Goal: Communication & Community: Connect with others

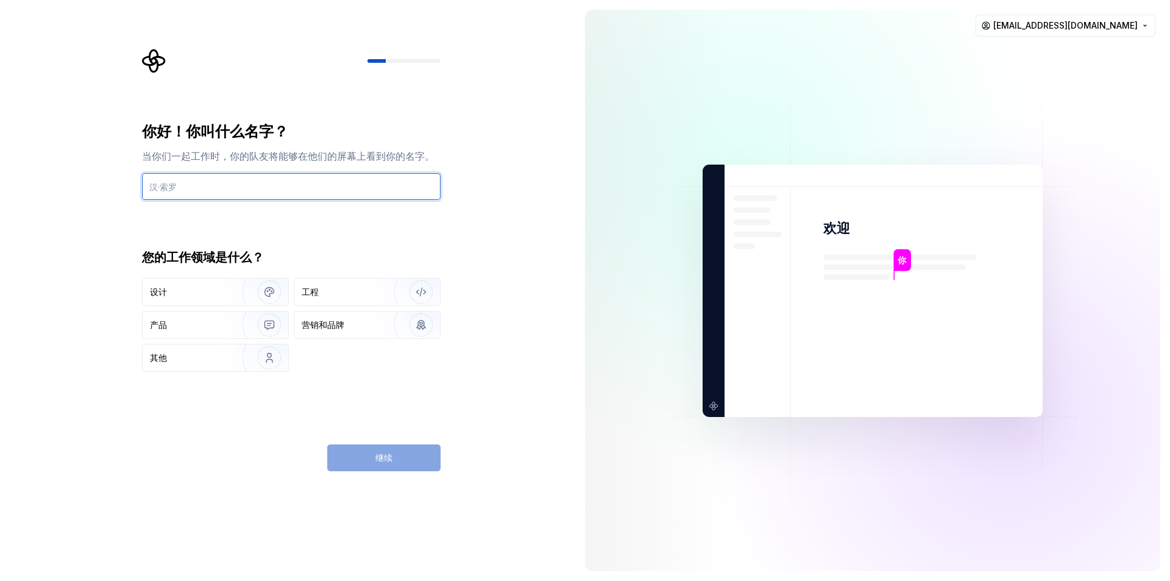
click at [239, 178] on input "text" at bounding box center [291, 186] width 299 height 27
paste input "𝑱𝑵𝑫🔰𝐪𝐮𝐧𝟵𝟬𝟳𝟵𝟭𝟮𝟳-𝗦𝟮𝟬𝟬🔔𝗦𝟴𝟴"
type input "𝑱𝑵𝑫🔰𝐪𝐮𝐧𝟵𝟬𝟳𝟵𝟭𝟮𝟳-𝗦𝟮𝟬𝟬🔔𝗦𝟴𝟴"
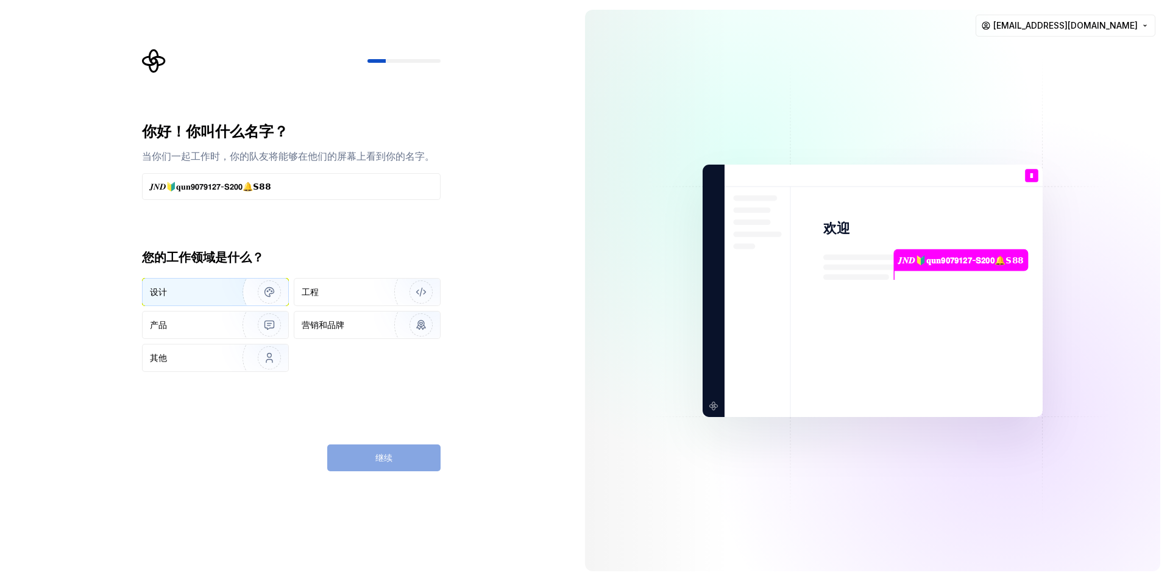
click at [191, 295] on div "设计" at bounding box center [183, 292] width 66 height 12
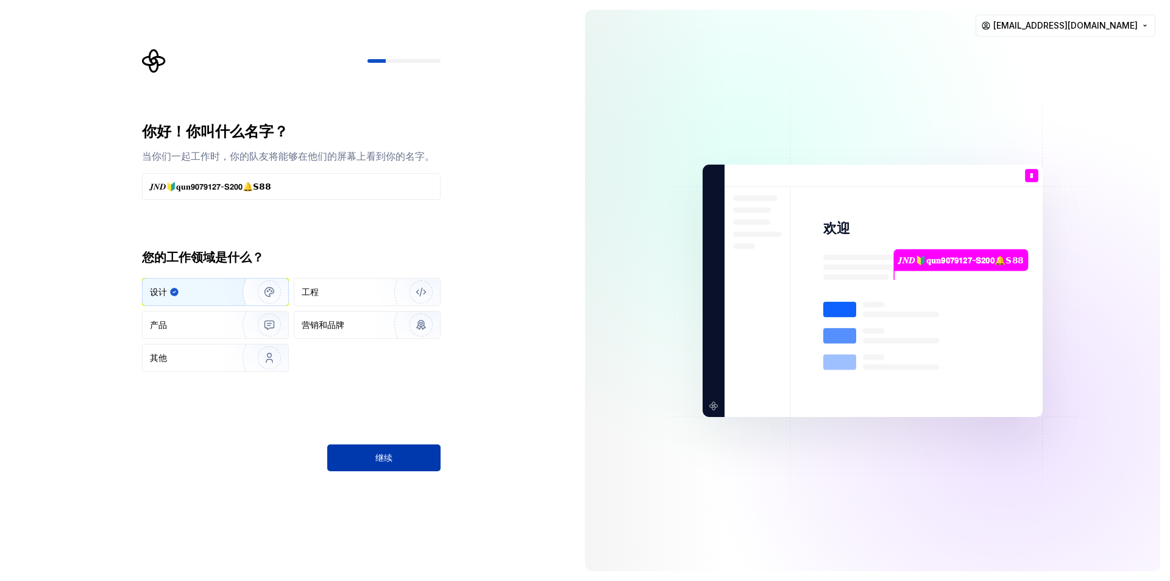
click at [385, 453] on font "继续" at bounding box center [383, 457] width 17 height 10
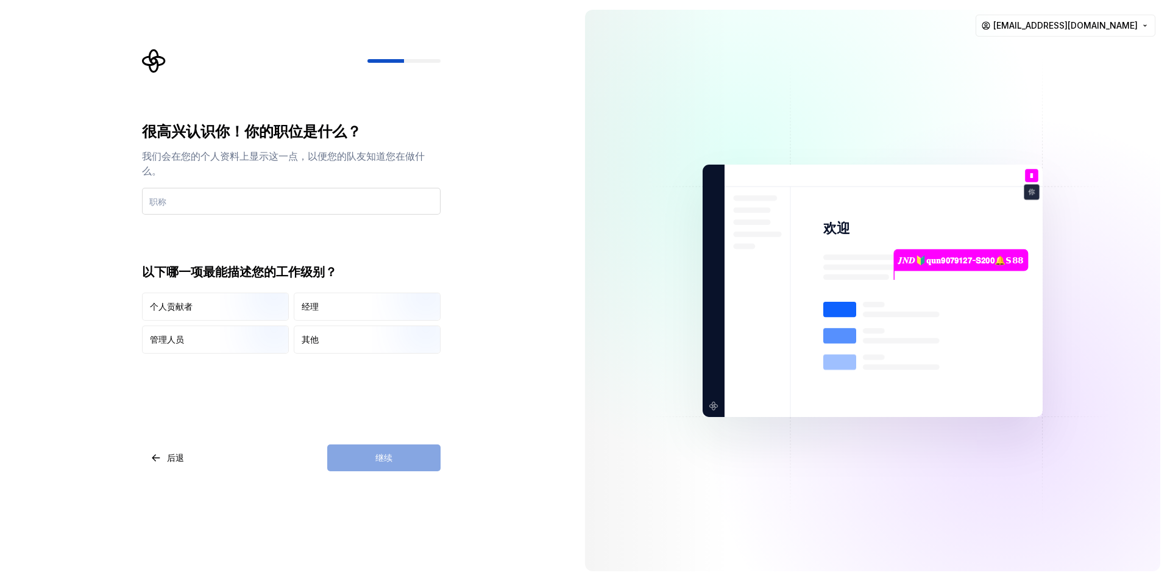
click at [245, 208] on input "text" at bounding box center [291, 201] width 299 height 27
type input "JND"
drag, startPoint x: 321, startPoint y: 304, endPoint x: 349, endPoint y: 316, distance: 29.8
click at [321, 304] on div "经理" at bounding box center [367, 306] width 146 height 27
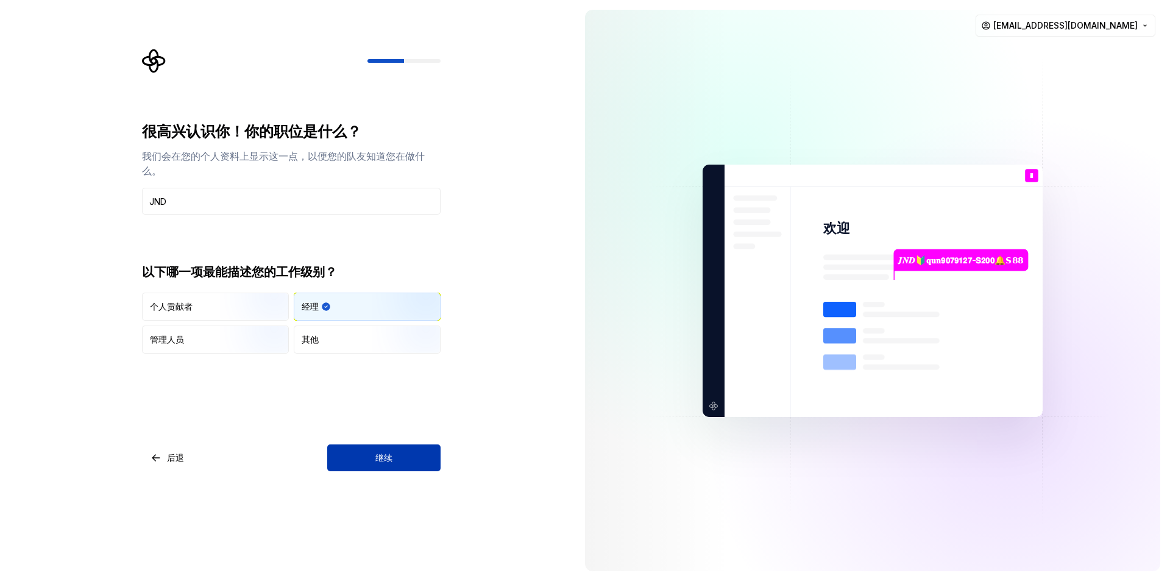
click at [383, 461] on font "继续" at bounding box center [383, 457] width 17 height 10
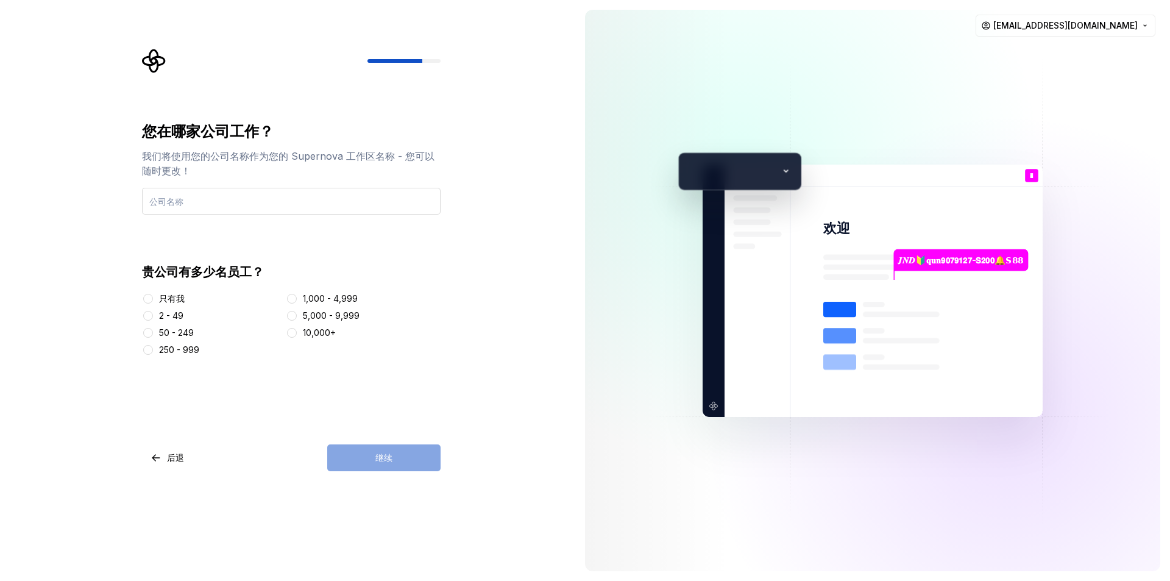
click at [221, 203] on input "text" at bounding box center [291, 201] width 299 height 27
type input "JNDDD"
click at [292, 316] on button "5,000 - 9,999" at bounding box center [292, 316] width 10 height 10
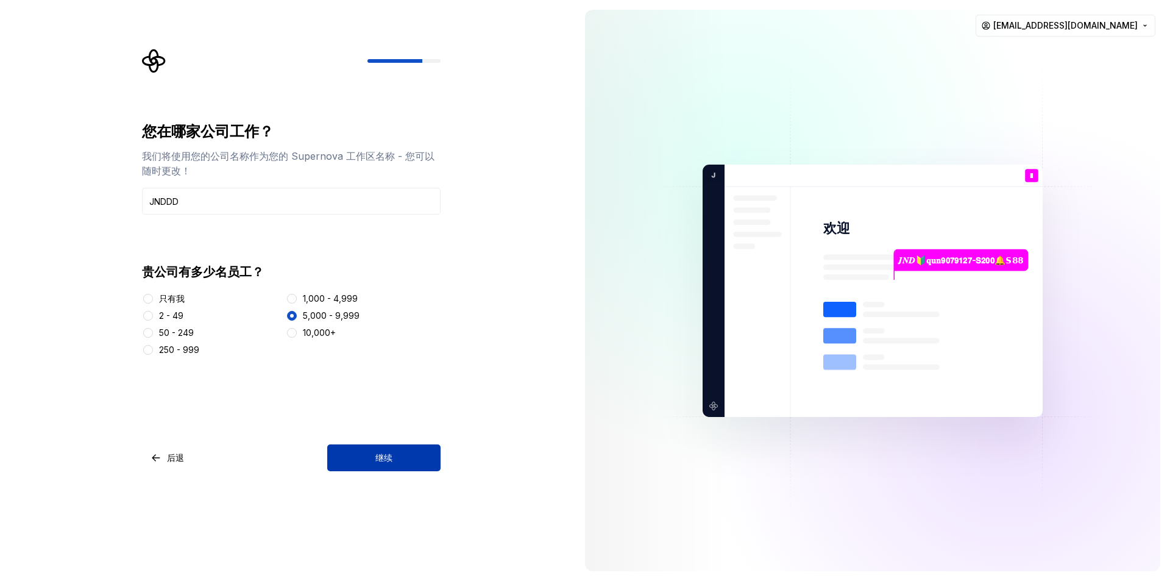
click at [403, 451] on button "继续" at bounding box center [383, 457] width 113 height 27
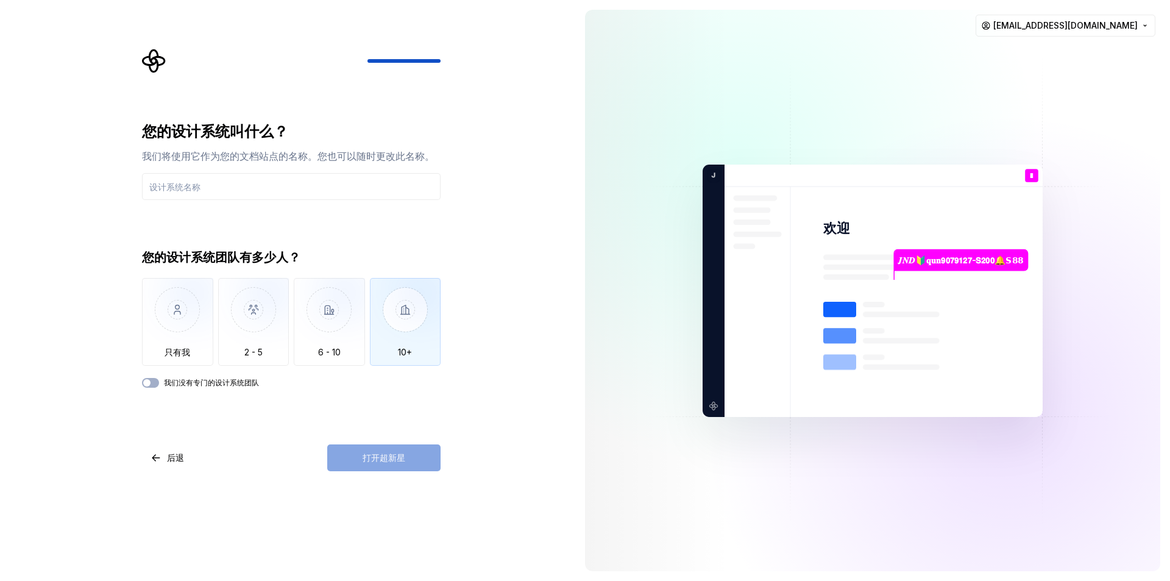
click at [404, 319] on img "button" at bounding box center [405, 319] width 71 height 82
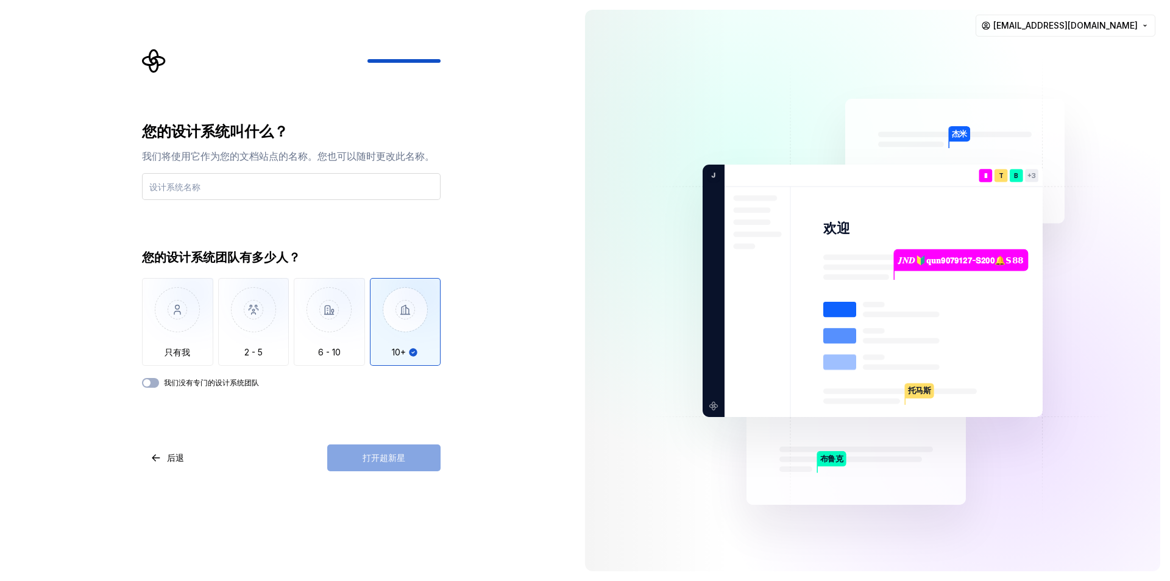
click at [217, 189] on input "text" at bounding box center [291, 186] width 299 height 27
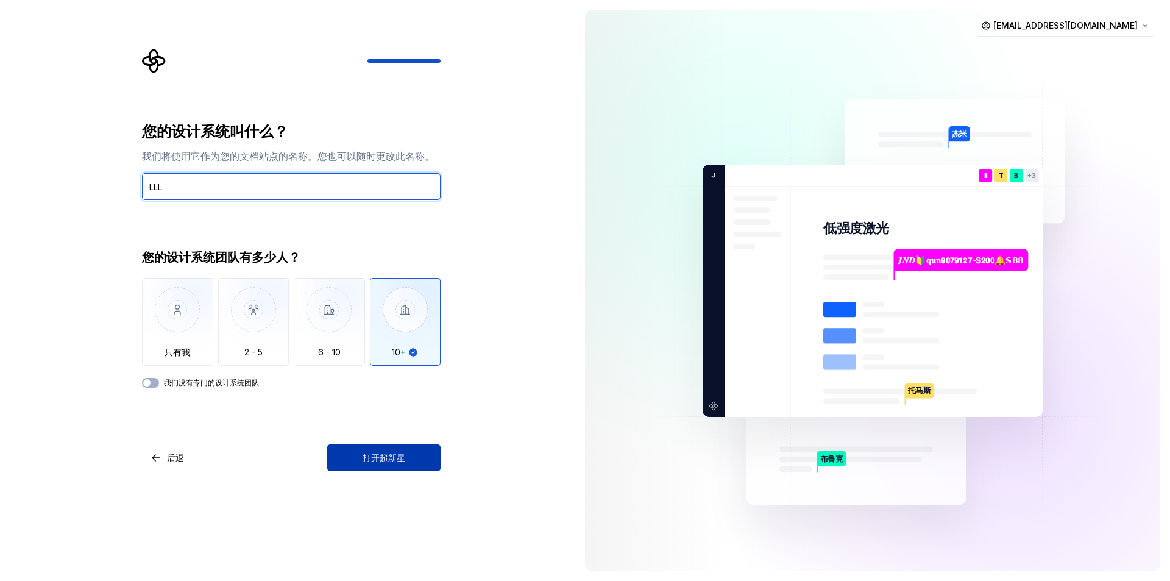
type input "LLL"
click at [417, 451] on button "打开超新星" at bounding box center [383, 457] width 113 height 27
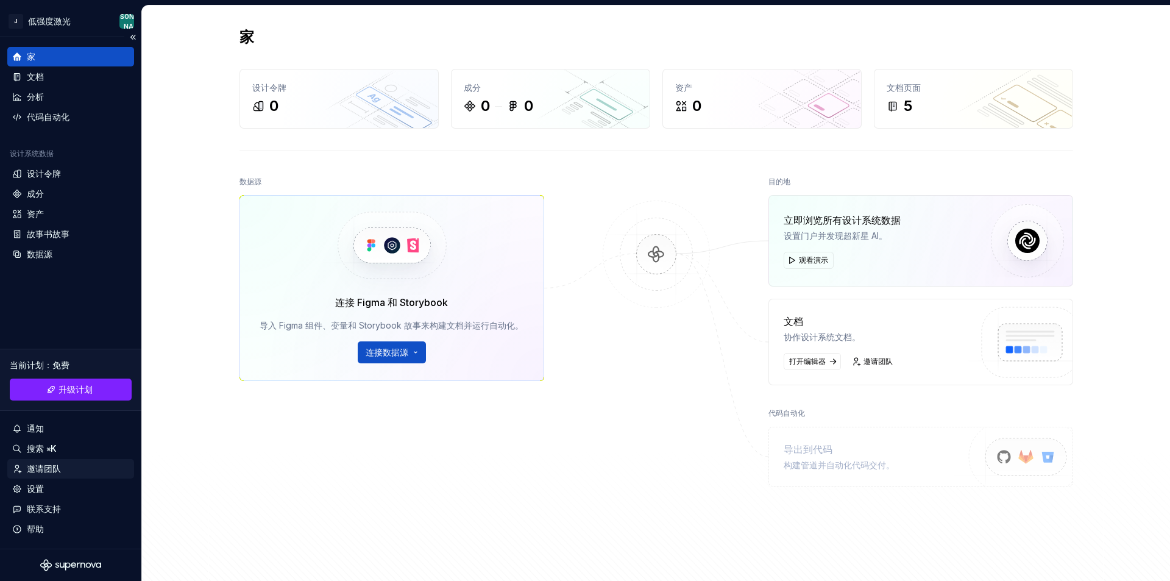
click at [50, 467] on font "邀请团队" at bounding box center [44, 468] width 34 height 10
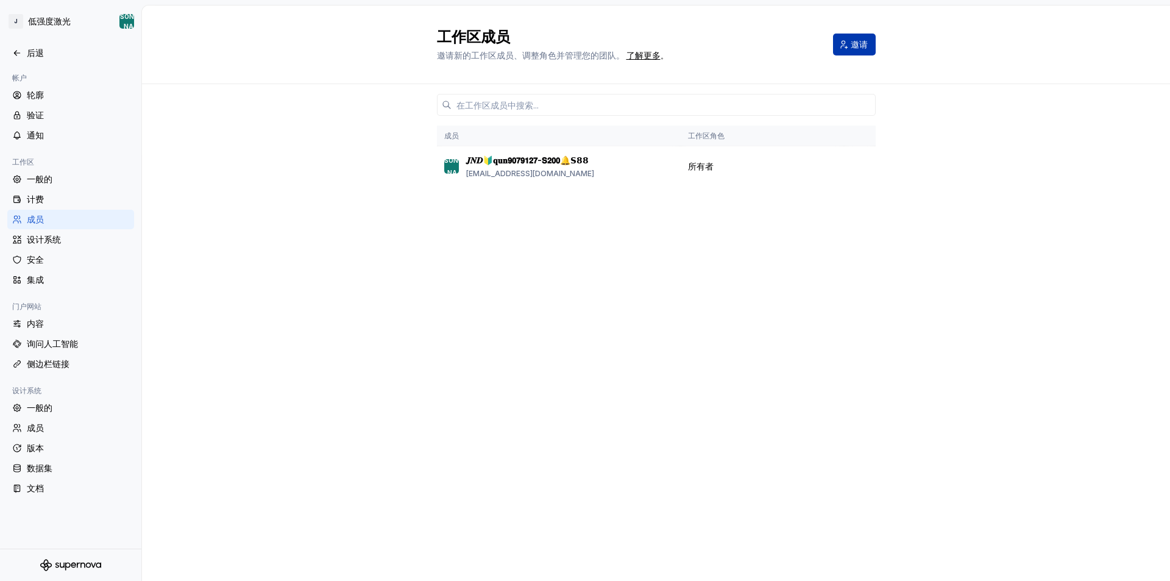
click at [865, 46] on font "邀请" at bounding box center [859, 44] width 17 height 10
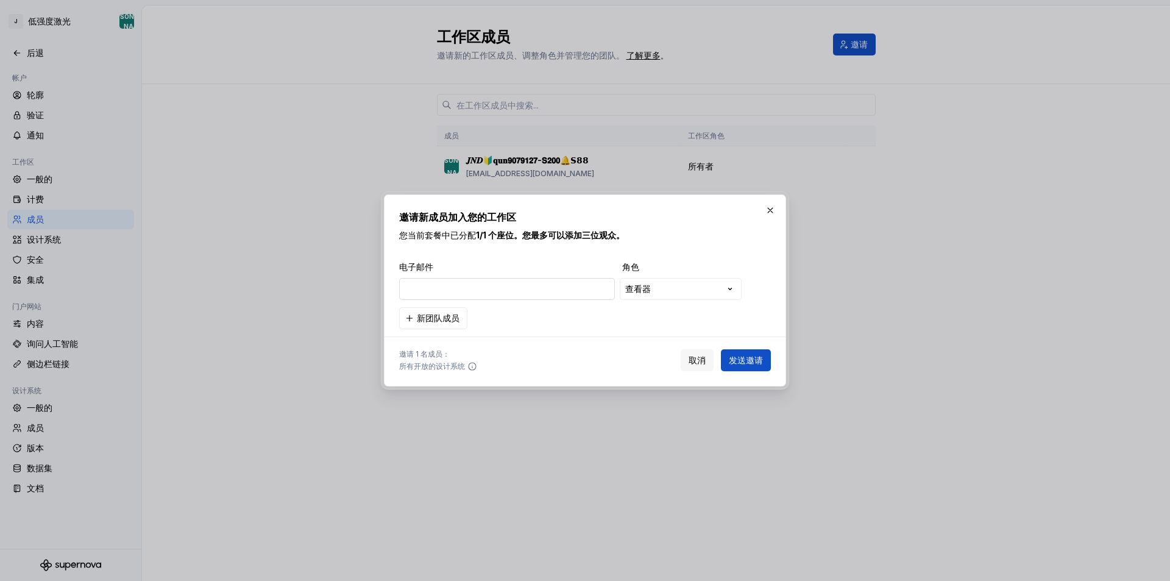
click at [470, 293] on input "email" at bounding box center [507, 289] width 216 height 22
type input "[EMAIL_ADDRESS][DOMAIN_NAME]"
drag, startPoint x: 749, startPoint y: 362, endPoint x: 752, endPoint y: 356, distance: 6.3
click at [749, 362] on font "发送邀请" at bounding box center [746, 360] width 34 height 10
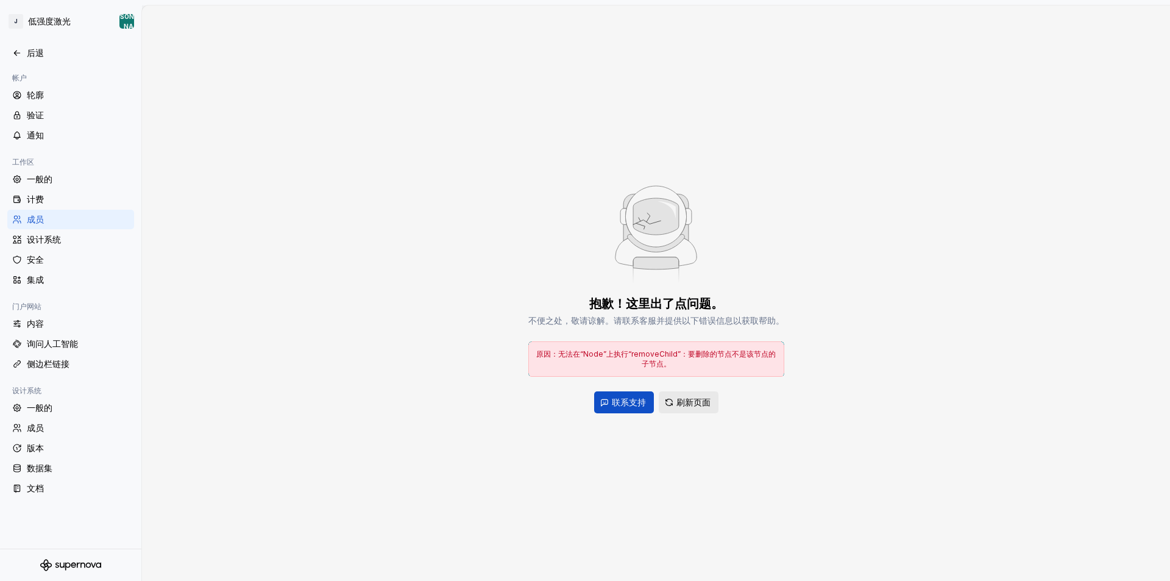
click at [692, 400] on font "刷新页面" at bounding box center [693, 402] width 34 height 10
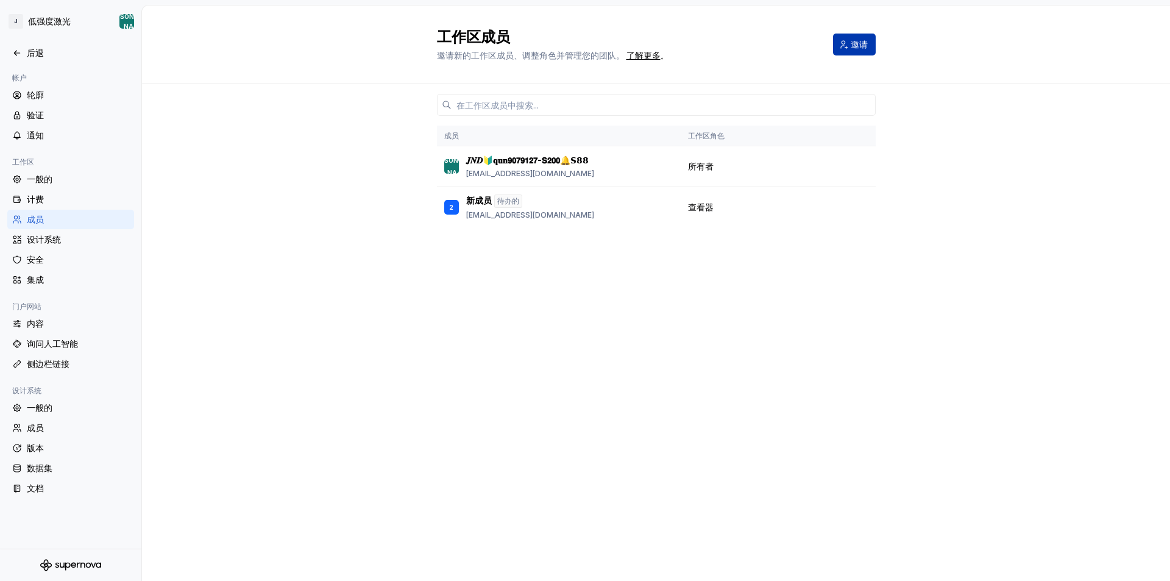
click at [853, 49] on font "邀请" at bounding box center [859, 44] width 17 height 10
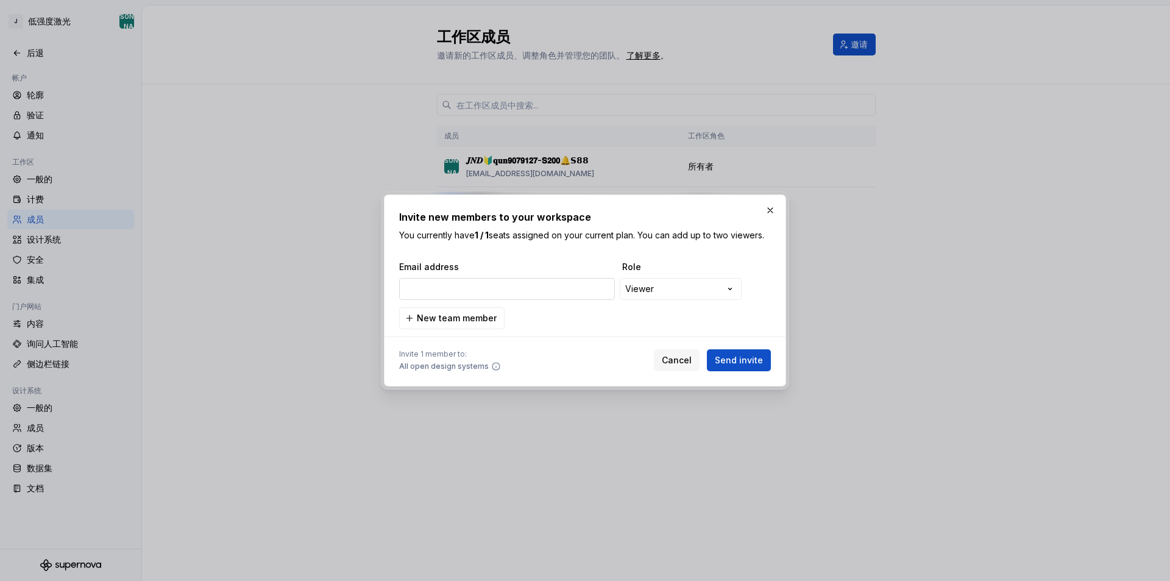
click at [495, 288] on input "email" at bounding box center [507, 289] width 216 height 22
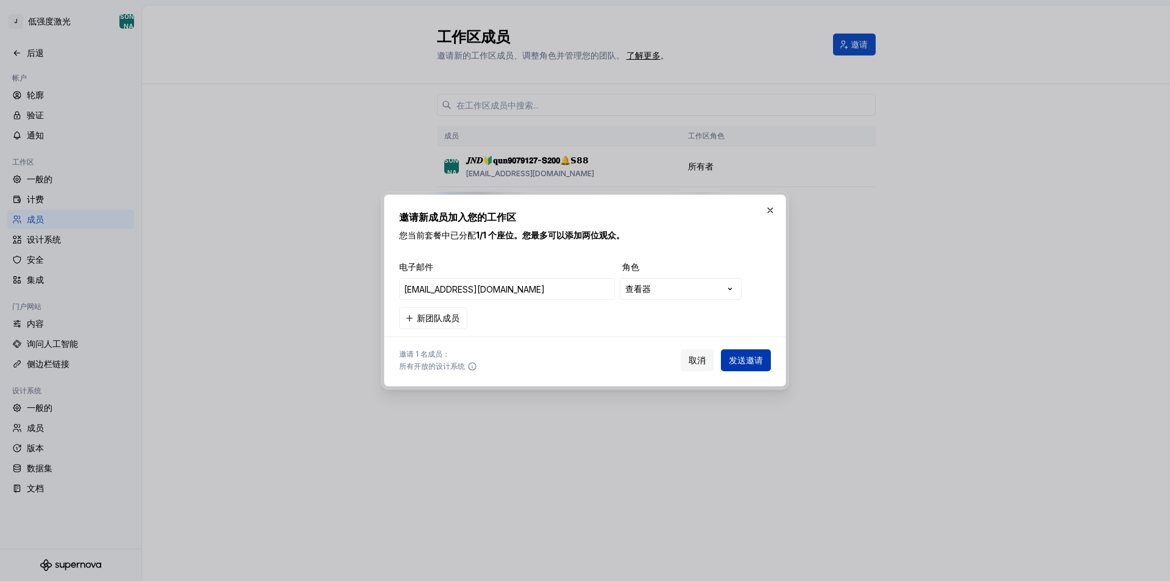
type input "[EMAIL_ADDRESS][DOMAIN_NAME]"
click at [737, 358] on font "发送邀请" at bounding box center [746, 360] width 34 height 10
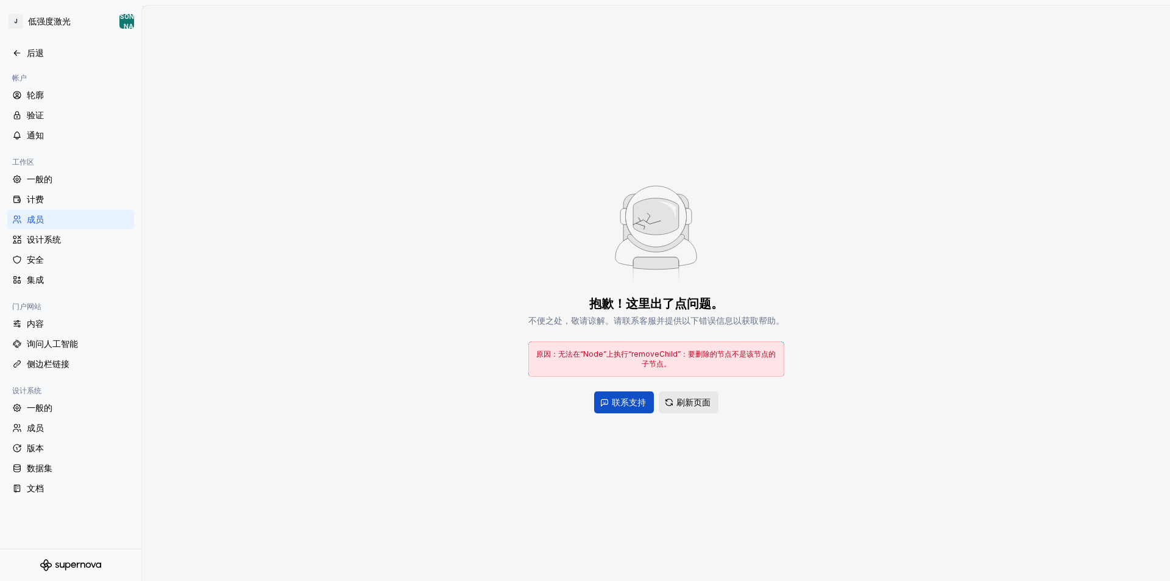
click at [713, 412] on button "刷新页面" at bounding box center [689, 402] width 60 height 22
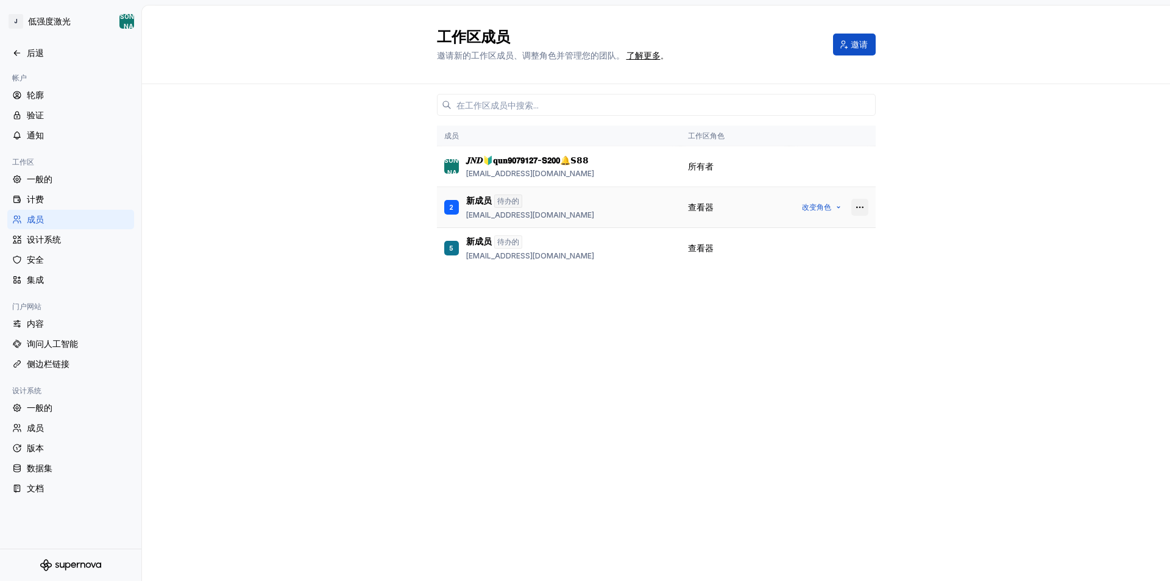
click at [858, 206] on button "button" at bounding box center [859, 207] width 17 height 17
click at [799, 254] on div "Remove from workspace" at bounding box center [796, 256] width 128 height 12
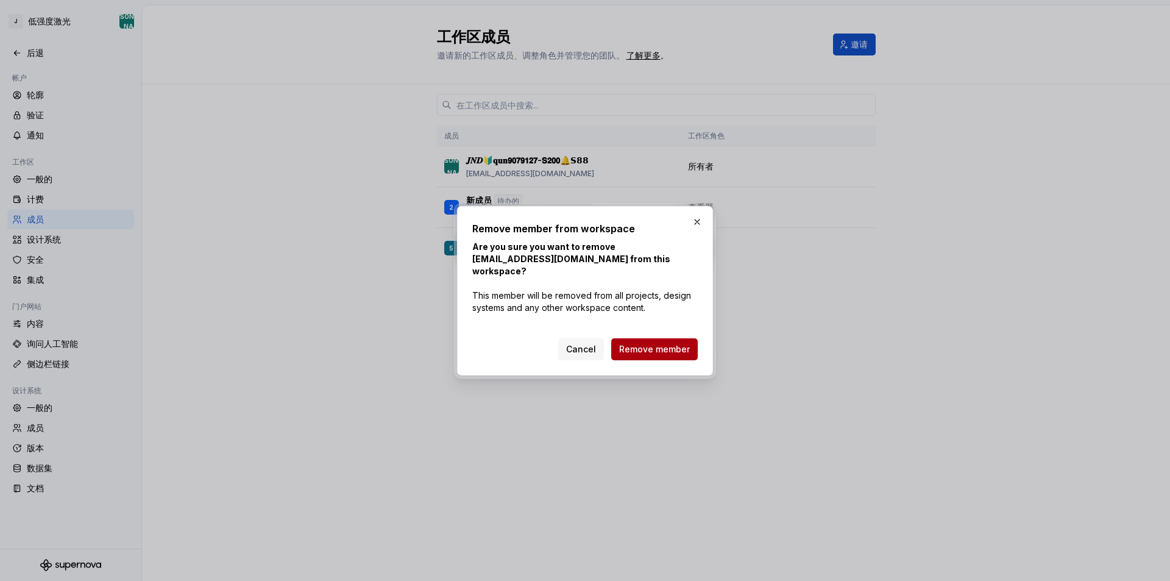
click at [659, 343] on span "Remove member" at bounding box center [654, 349] width 71 height 12
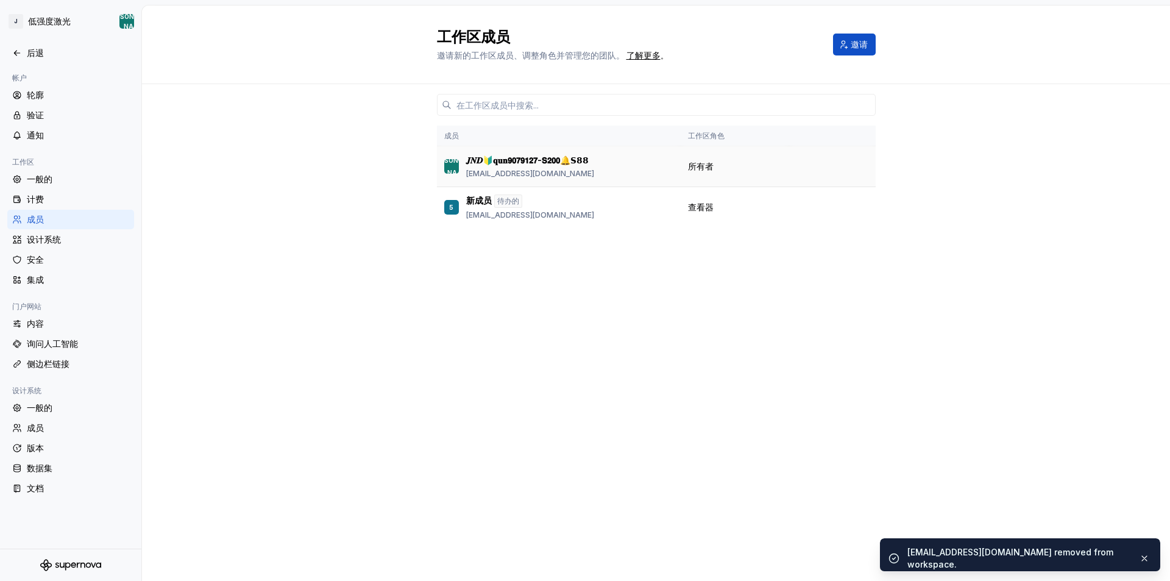
click at [751, 166] on div "所有者" at bounding box center [735, 166] width 94 height 12
click at [532, 177] on font "[EMAIL_ADDRESS][DOMAIN_NAME]" at bounding box center [530, 173] width 128 height 9
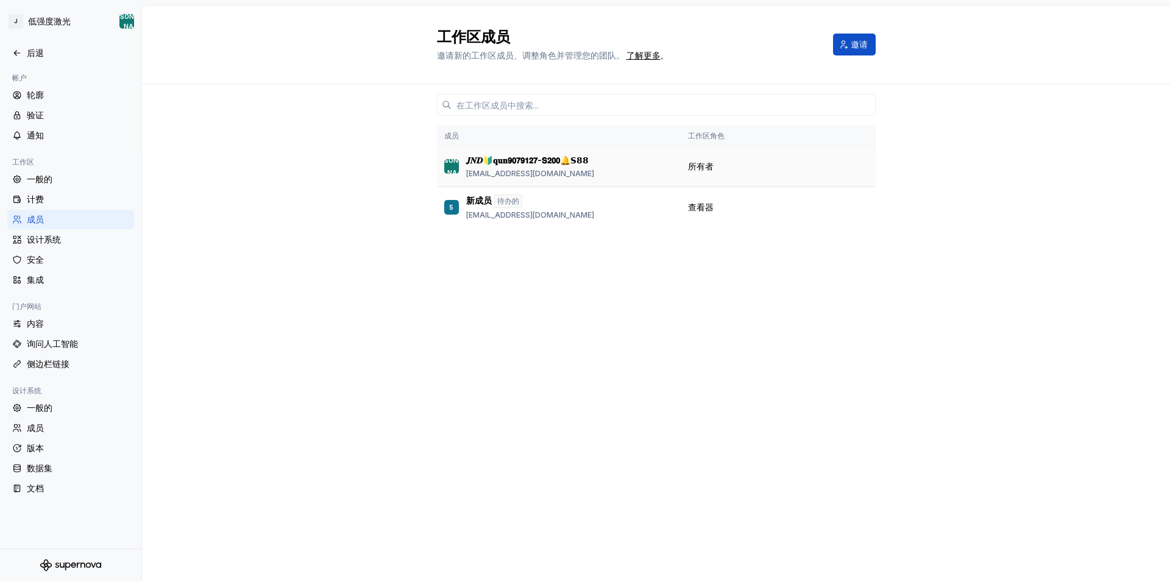
click at [765, 166] on div "所有者" at bounding box center [735, 166] width 94 height 12
drag, startPoint x: 694, startPoint y: 175, endPoint x: 583, endPoint y: 190, distance: 111.8
click at [692, 175] on td "所有者" at bounding box center [735, 166] width 108 height 41
click at [858, 209] on button "button" at bounding box center [859, 207] width 17 height 17
click at [780, 256] on font "从工作区中移除" at bounding box center [762, 255] width 60 height 10
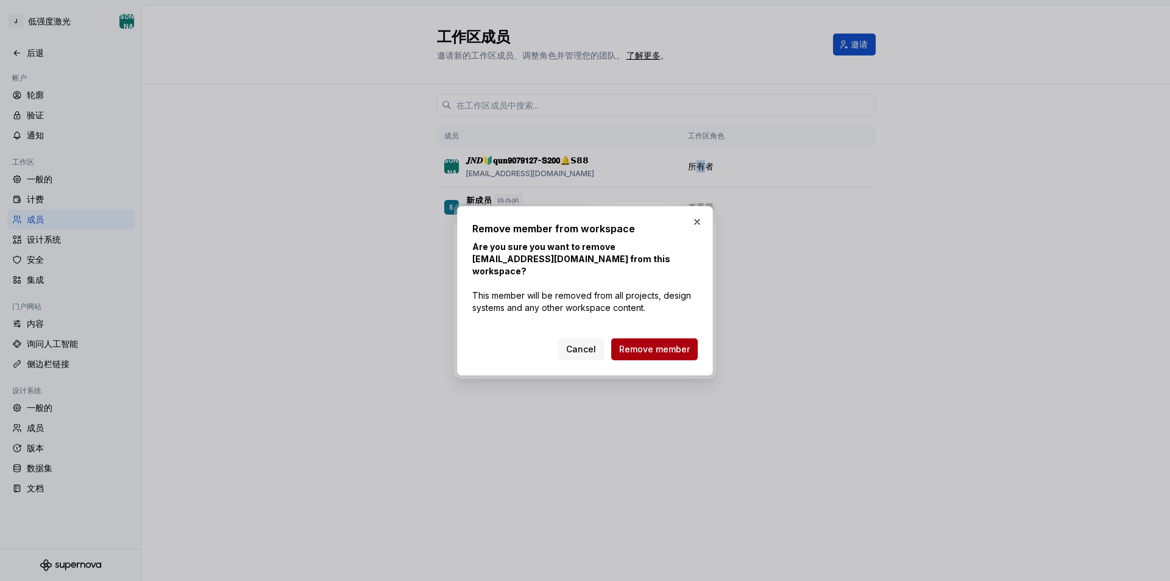
click at [659, 343] on span "Remove member" at bounding box center [654, 349] width 71 height 12
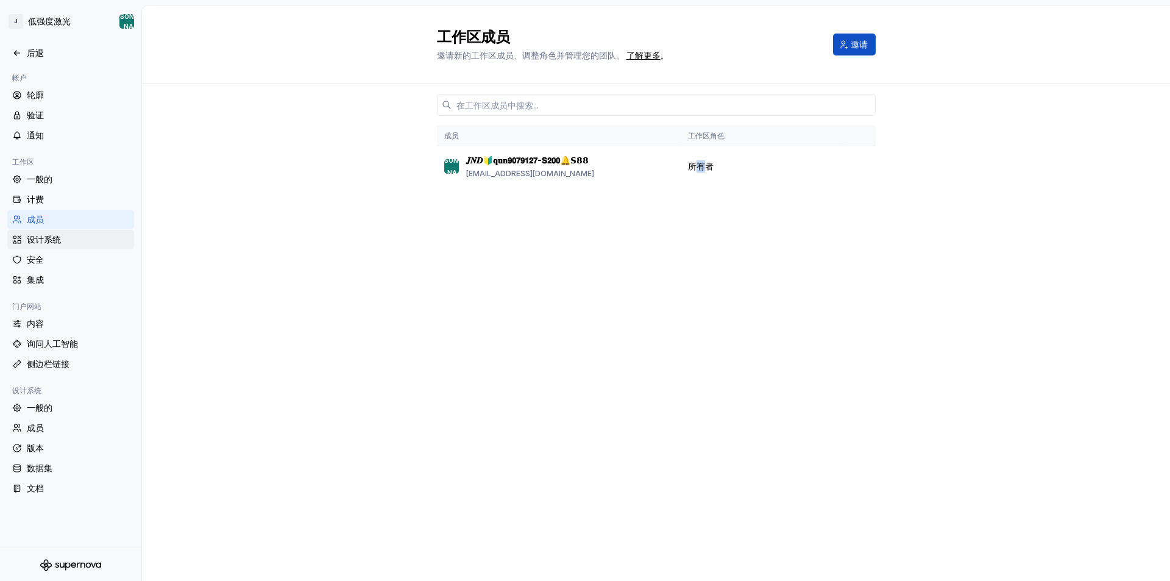
click at [60, 242] on font "设计系统" at bounding box center [44, 239] width 34 height 10
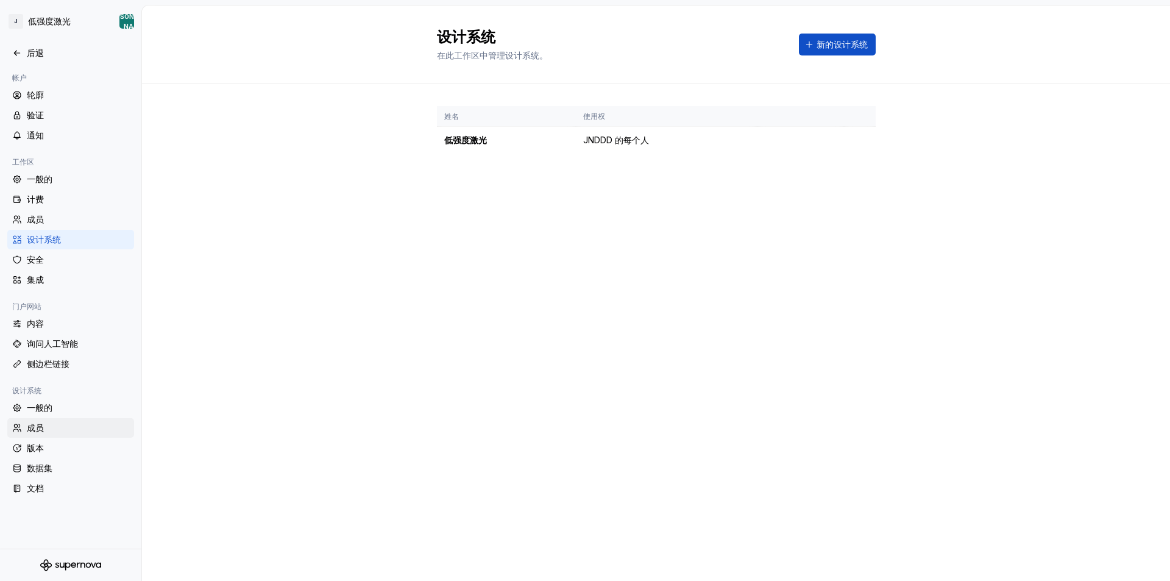
click at [38, 432] on font "成员" at bounding box center [35, 427] width 17 height 10
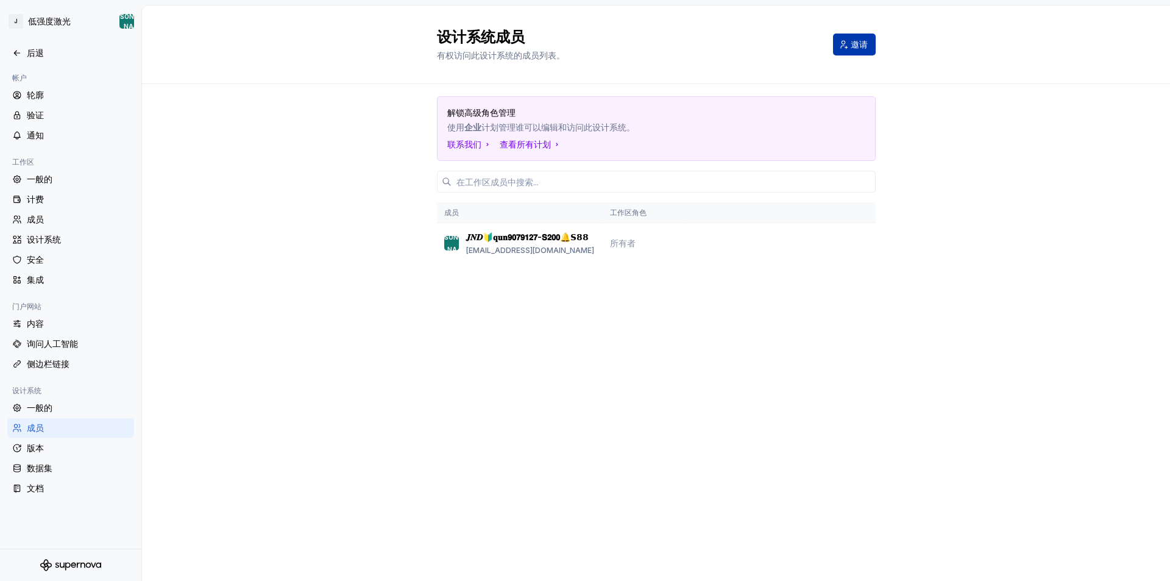
click at [857, 44] on font "邀请" at bounding box center [859, 44] width 17 height 10
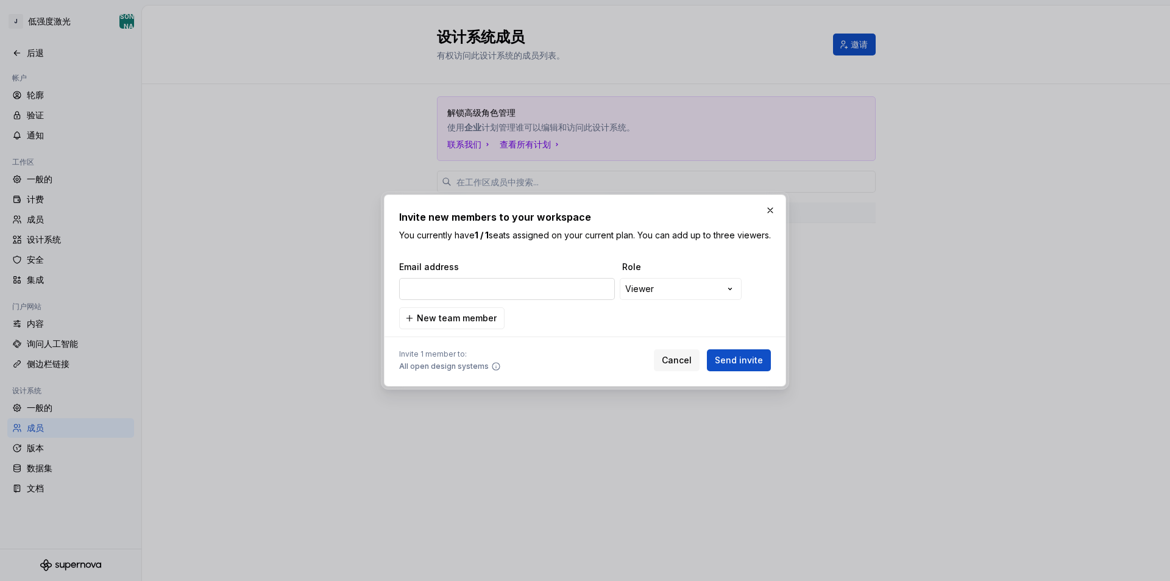
click at [466, 295] on input "email" at bounding box center [507, 289] width 216 height 22
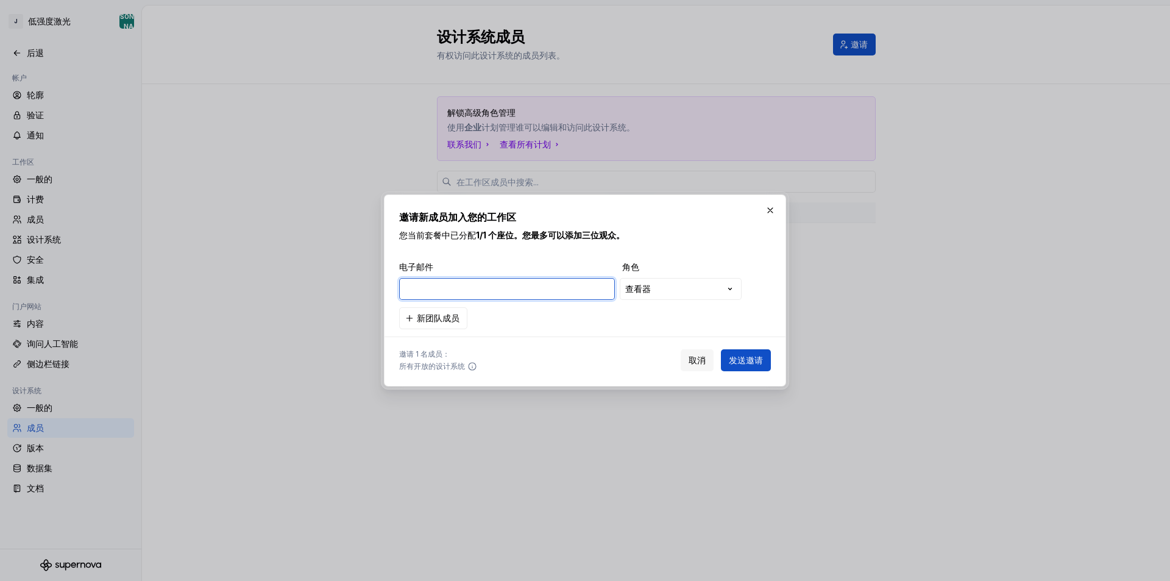
click at [453, 292] on input "email" at bounding box center [507, 289] width 216 height 22
click at [768, 210] on button "button" at bounding box center [770, 210] width 17 height 17
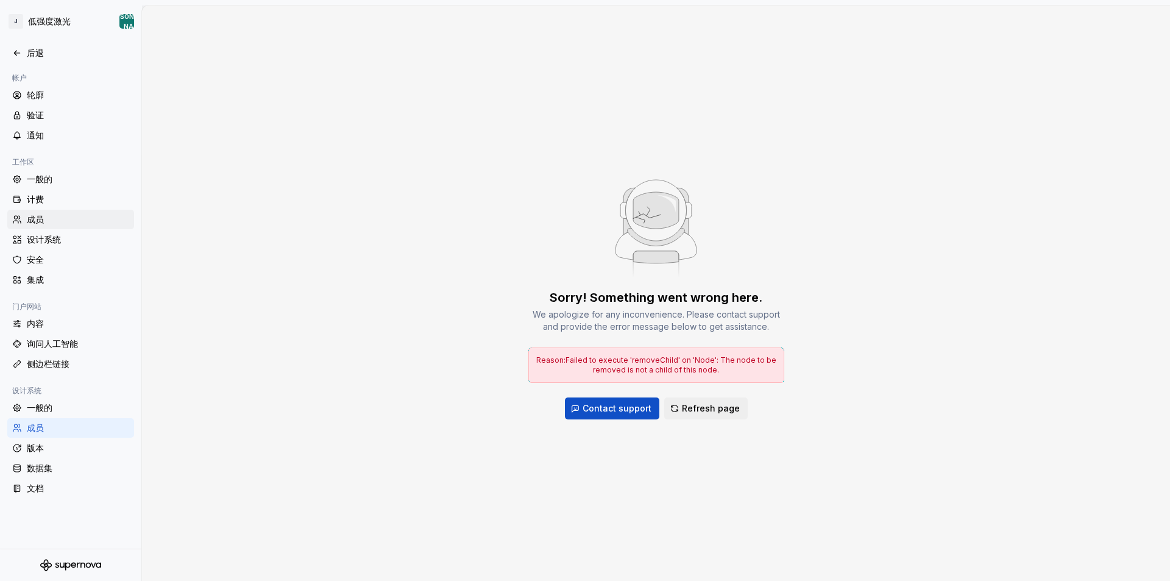
click at [33, 210] on div "成员" at bounding box center [70, 219] width 127 height 19
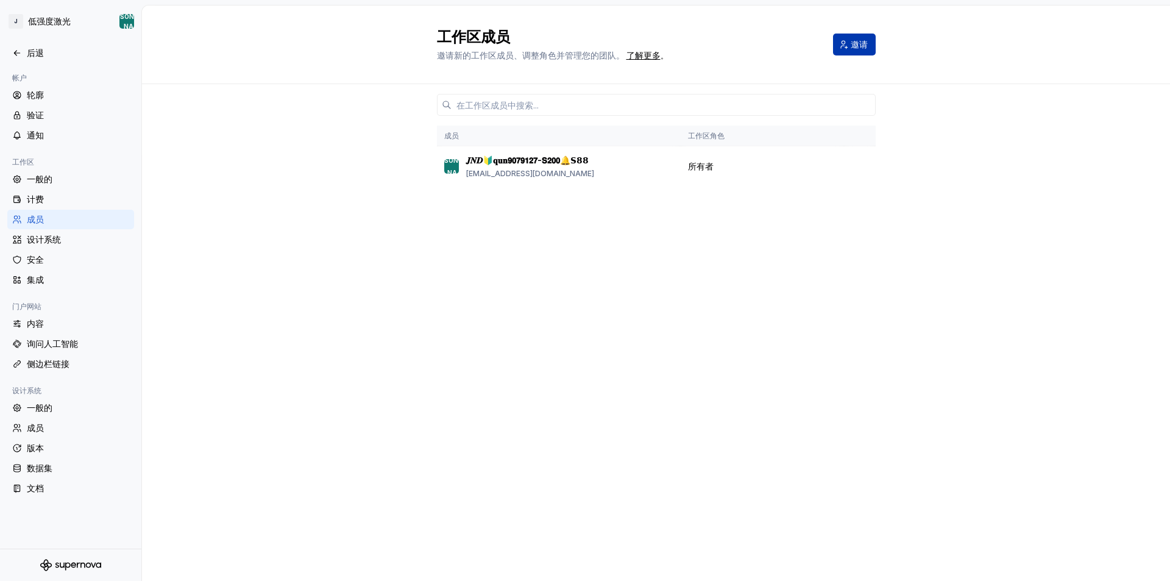
click at [855, 46] on font "邀请" at bounding box center [859, 44] width 17 height 10
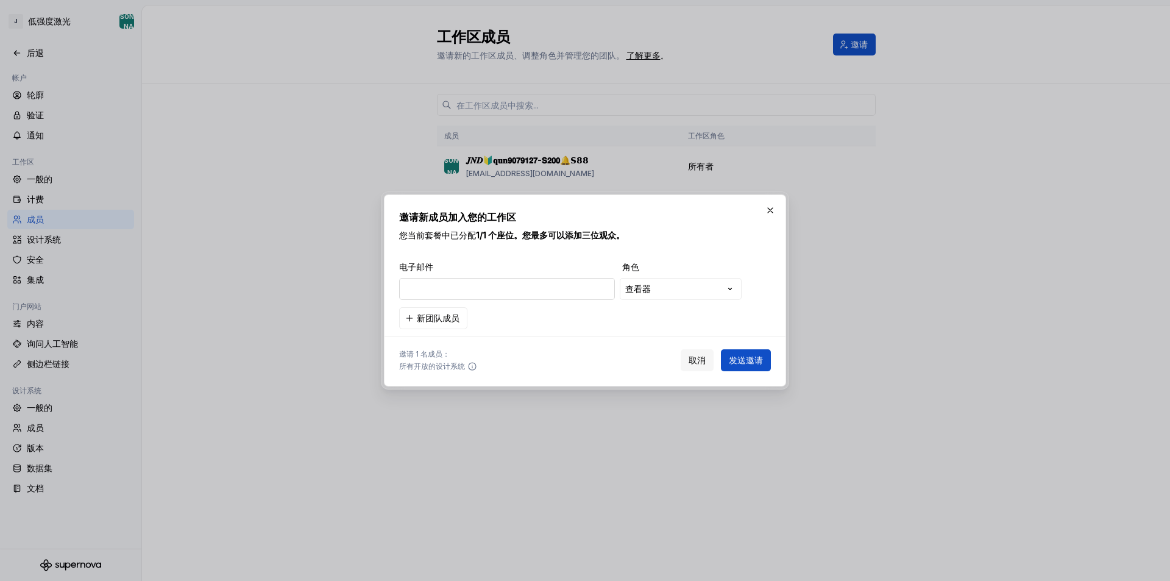
click at [471, 294] on input "email" at bounding box center [507, 289] width 216 height 22
click at [490, 286] on input "email" at bounding box center [507, 289] width 216 height 22
paste input "[EMAIL_ADDRESS][DOMAIN_NAME]"
type input "[EMAIL_ADDRESS][DOMAIN_NAME]"
click at [756, 361] on font "发送邀请" at bounding box center [746, 360] width 34 height 10
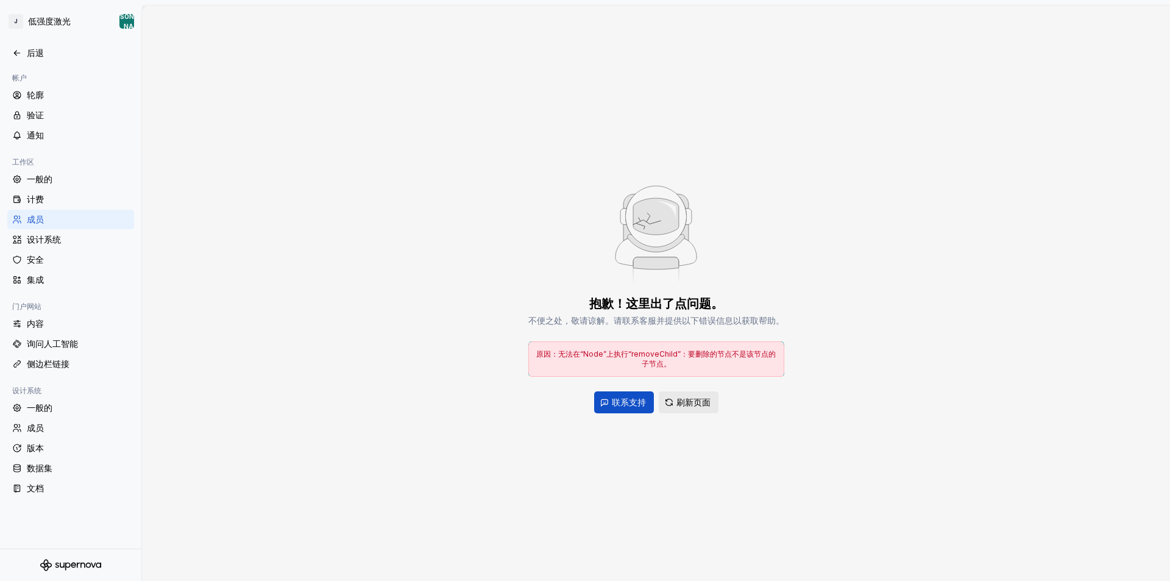
click at [700, 400] on font "刷新页面" at bounding box center [693, 402] width 34 height 10
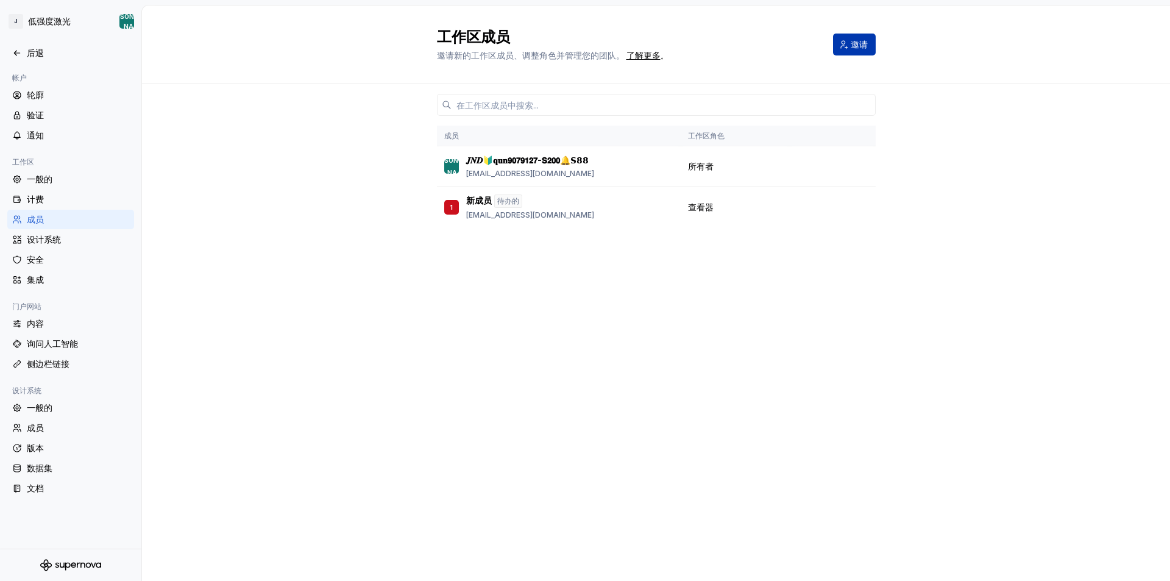
click at [843, 50] on button "邀请" at bounding box center [854, 45] width 43 height 22
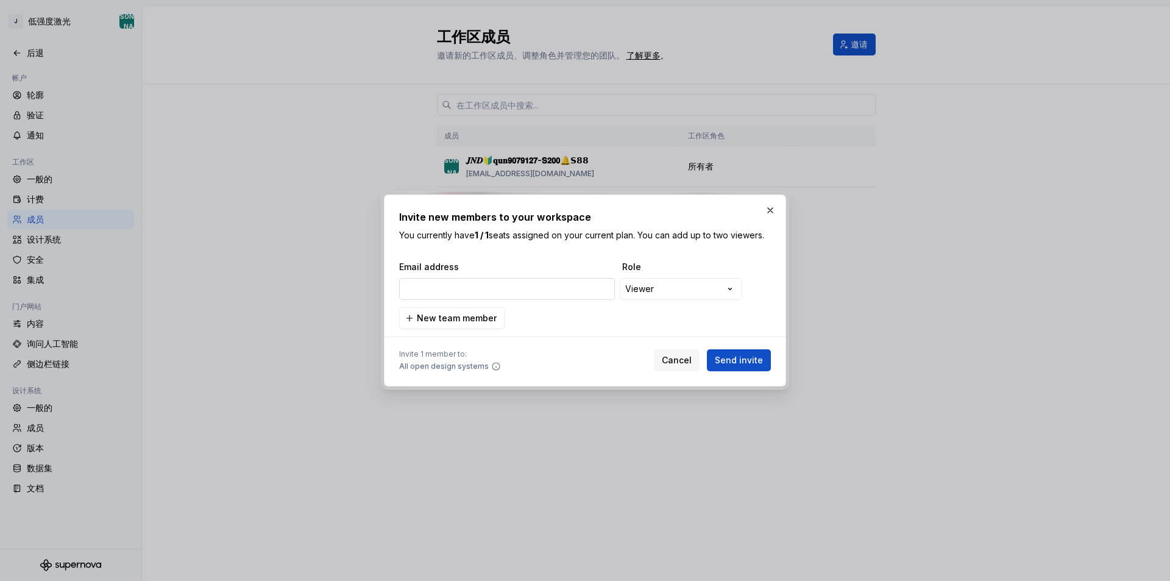
click at [451, 292] on input "email" at bounding box center [507, 289] width 216 height 22
click at [467, 288] on input "email" at bounding box center [507, 289] width 216 height 22
type input "[EMAIL_ADDRESS][DOMAIN_NAME]"
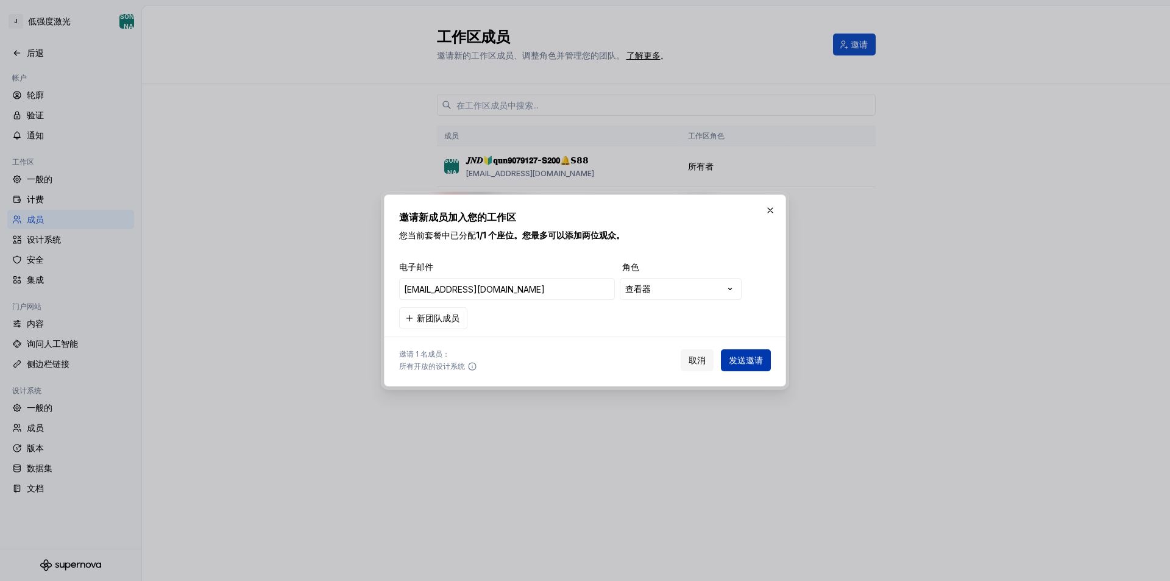
click at [740, 357] on font "发送邀请" at bounding box center [746, 360] width 34 height 10
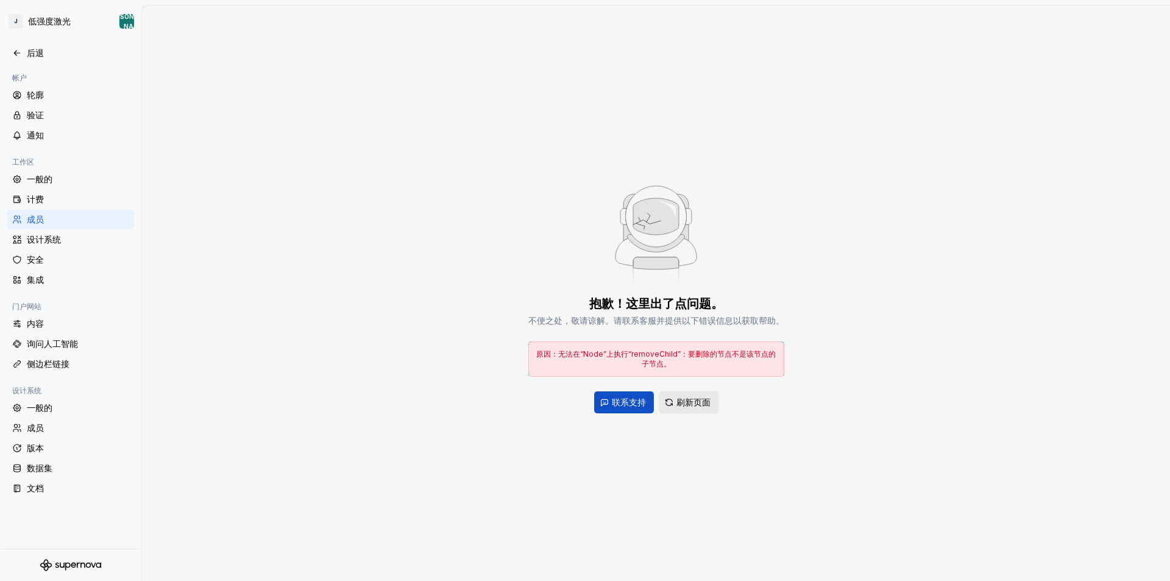
click at [716, 408] on button "刷新页面" at bounding box center [689, 402] width 60 height 22
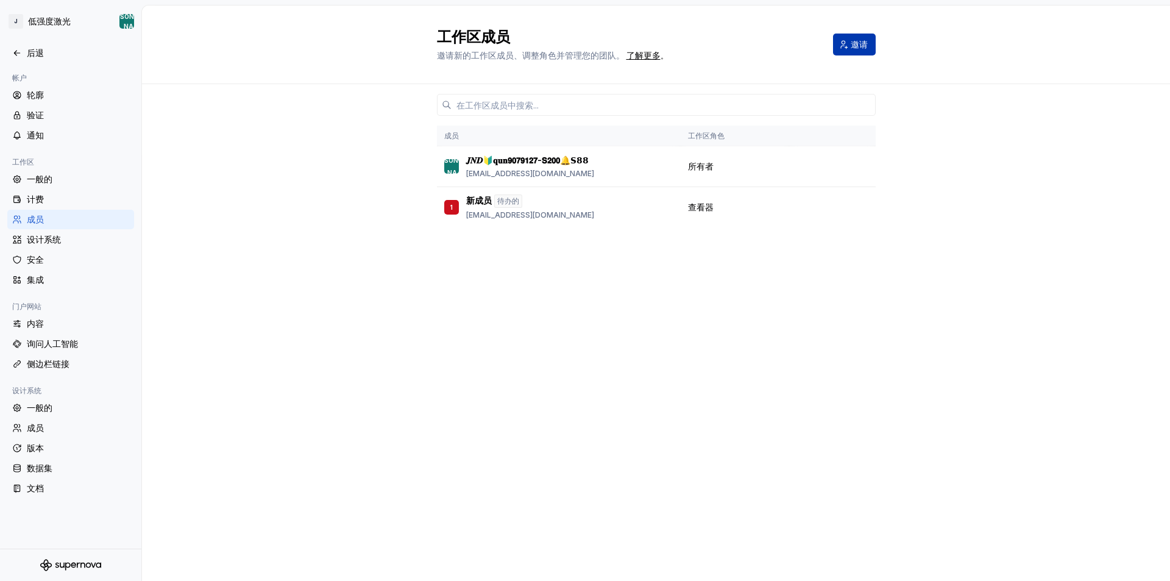
click at [860, 48] on font "邀请" at bounding box center [859, 44] width 17 height 10
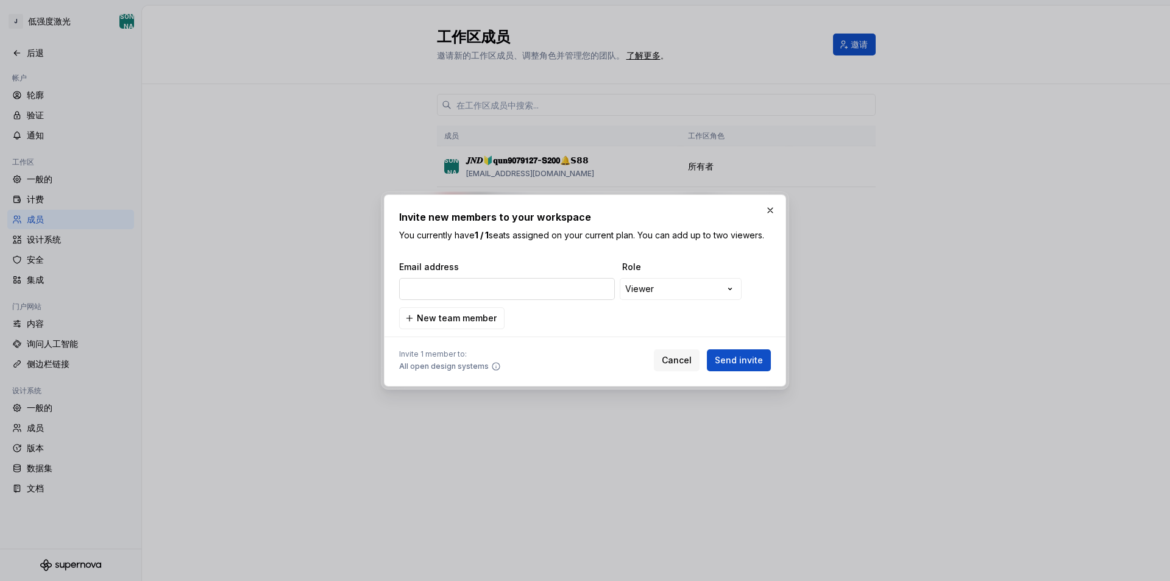
click at [477, 294] on input "email" at bounding box center [507, 289] width 216 height 22
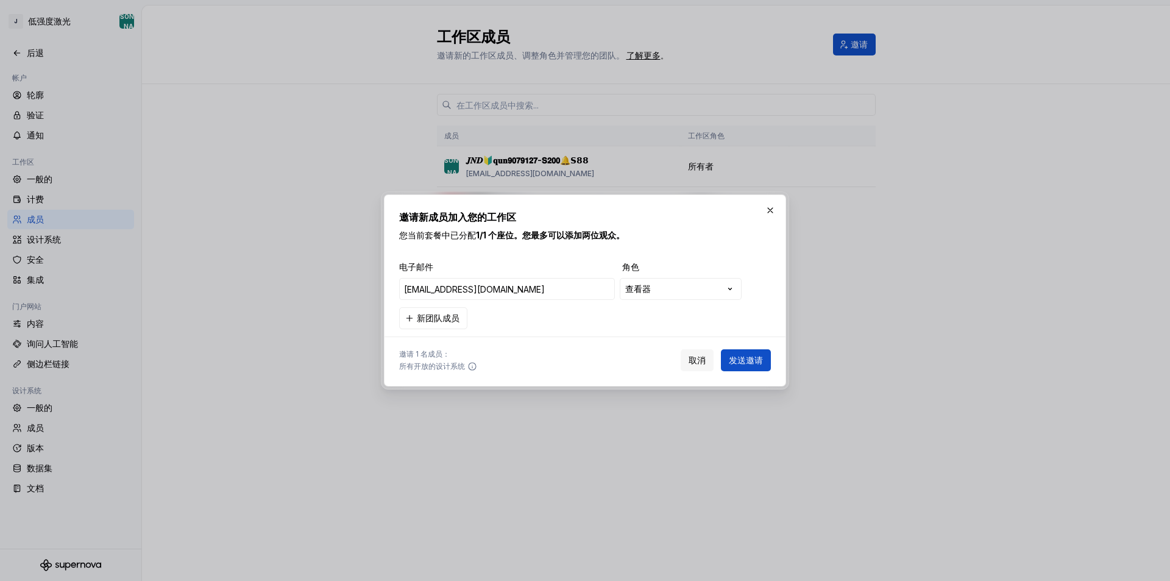
drag, startPoint x: 535, startPoint y: 288, endPoint x: 305, endPoint y: 288, distance: 229.7
click at [305, 288] on div "邀请新成员加入您的工作区 您当前 套餐中已分配 1/1 个座位。您最多可以添加两位观众。 电子邮件 角色 [EMAIL_ADDRESS][DOMAIN_NAM…" at bounding box center [585, 290] width 1170 height 581
type input "[EMAIL_ADDRESS][DOMAIN_NAME]"
click at [754, 361] on font "发送邀请" at bounding box center [746, 360] width 34 height 10
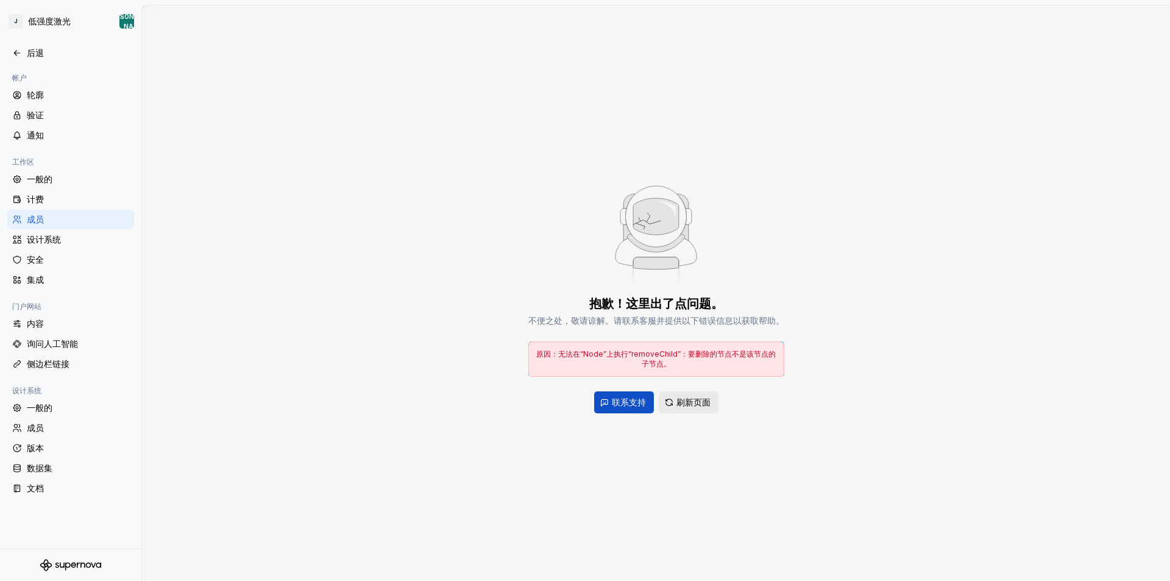
click at [698, 402] on font "刷新页面" at bounding box center [693, 402] width 34 height 10
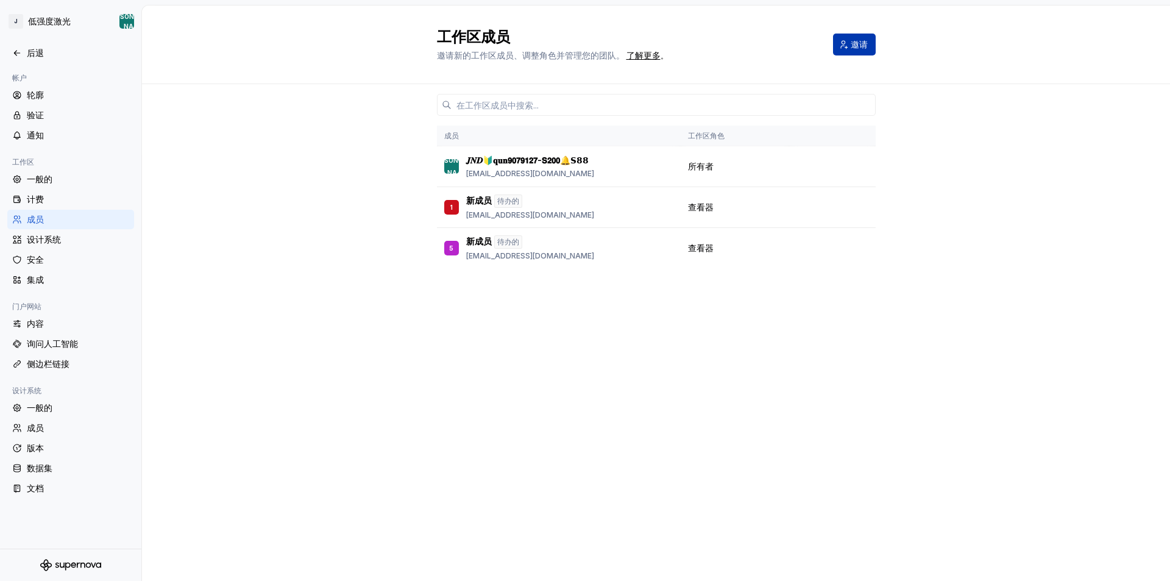
click at [856, 50] on span "邀请" at bounding box center [859, 44] width 17 height 12
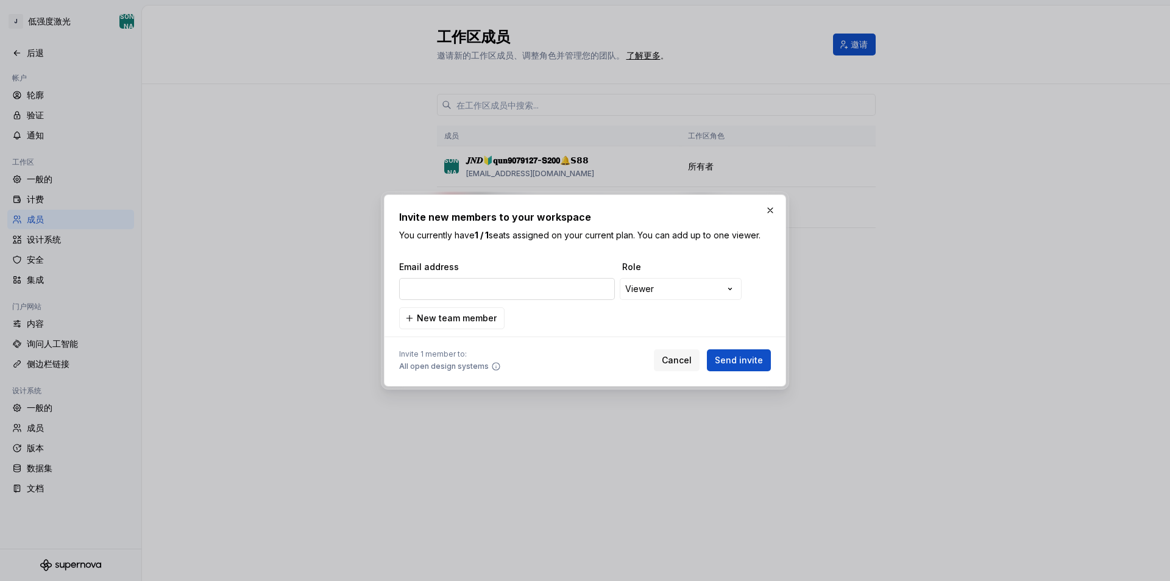
click at [447, 291] on input "email" at bounding box center [507, 289] width 216 height 22
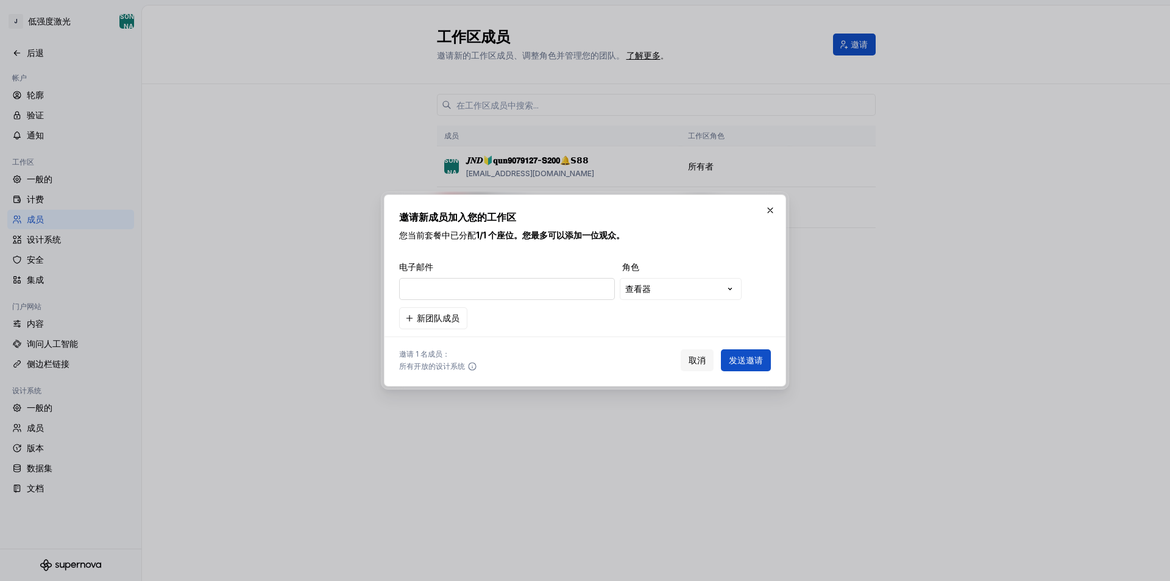
type input "[EMAIL_ADDRESS][DOMAIN_NAME]"
click at [746, 358] on font "发送邀请" at bounding box center [746, 360] width 34 height 10
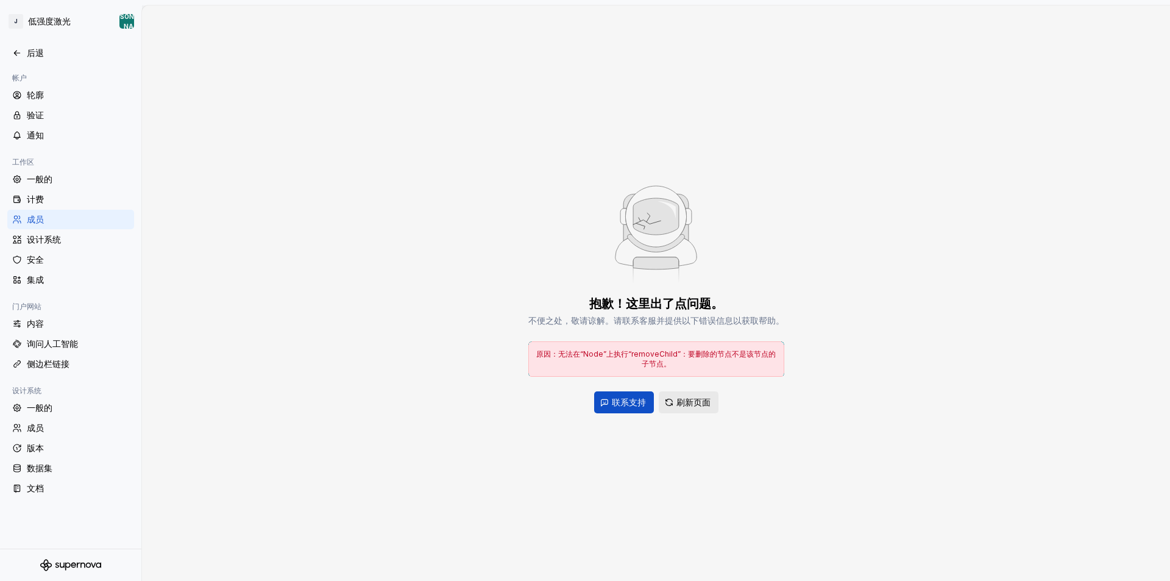
click at [709, 404] on font "刷新页面" at bounding box center [693, 402] width 34 height 10
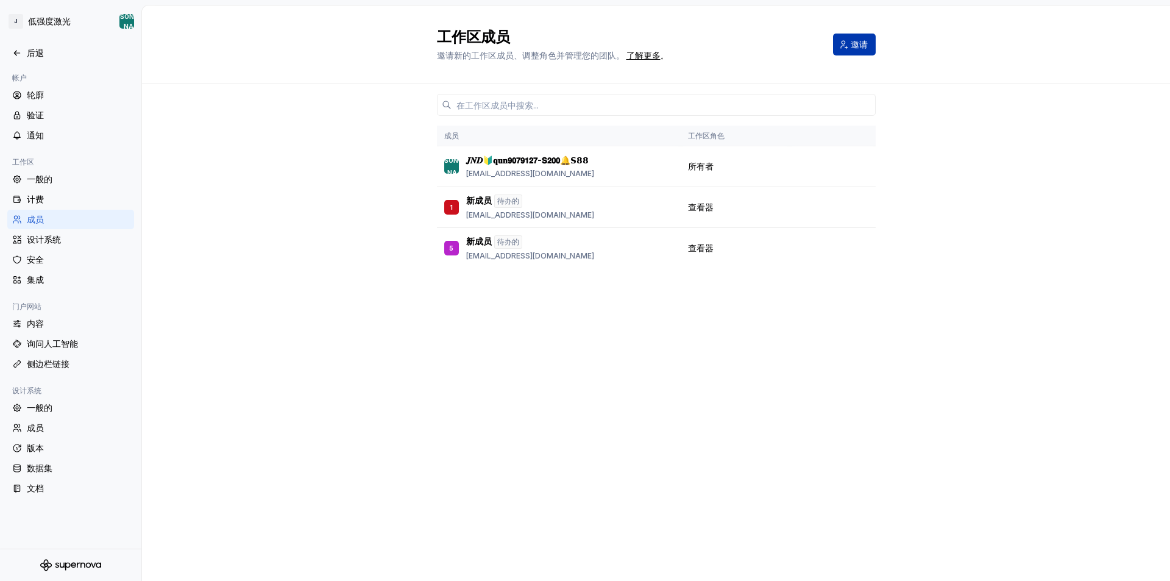
click at [866, 38] on button "邀请" at bounding box center [854, 45] width 43 height 22
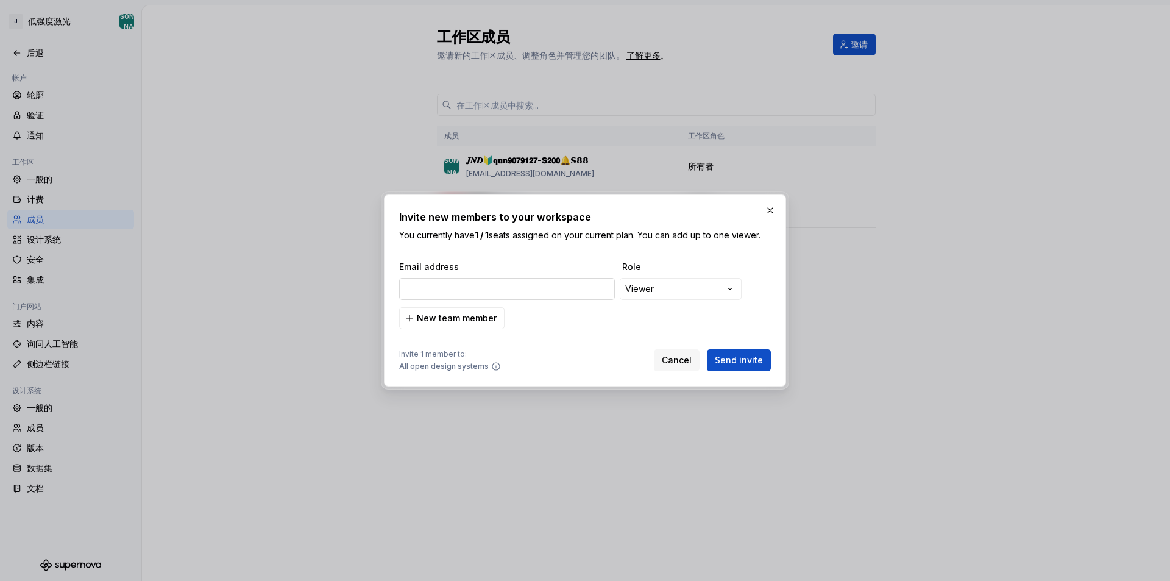
click at [470, 289] on input "email" at bounding box center [507, 289] width 216 height 22
click at [773, 208] on button "button" at bounding box center [770, 210] width 17 height 17
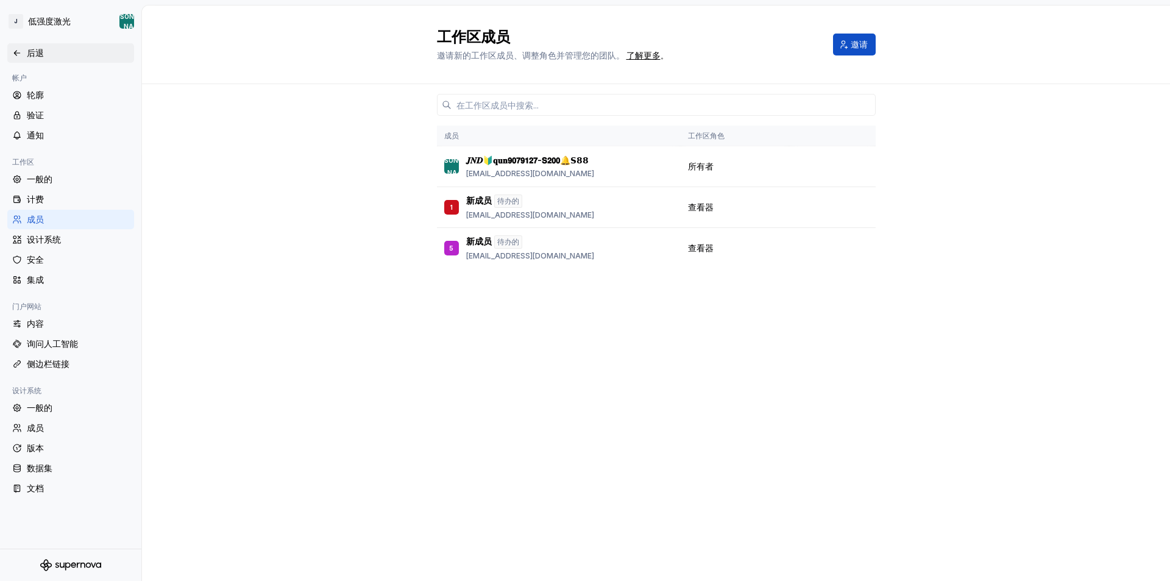
click at [23, 54] on div "后退" at bounding box center [70, 53] width 117 height 12
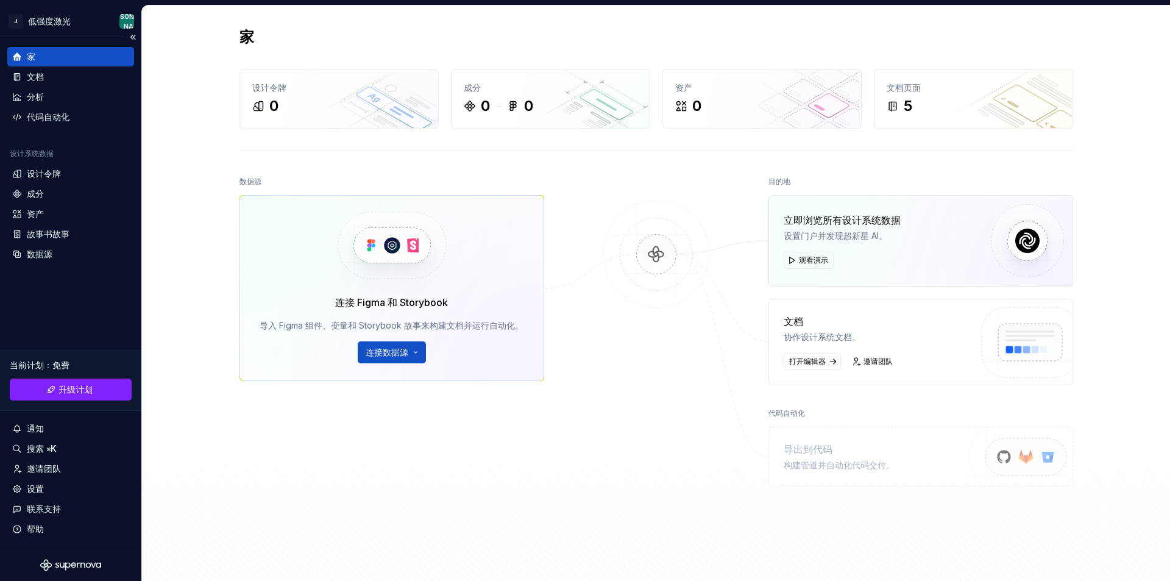
click at [61, 57] on div "家" at bounding box center [70, 57] width 117 height 12
click at [122, 17] on html "原文 请对此翻译评分 您的反馈将用于改进谷歌翻译 J 低强度激光 [PERSON_NAME] 家 文档 分析 代码自动化 设计系统数据 设计令牌 成分 资产 …" at bounding box center [585, 290] width 1170 height 581
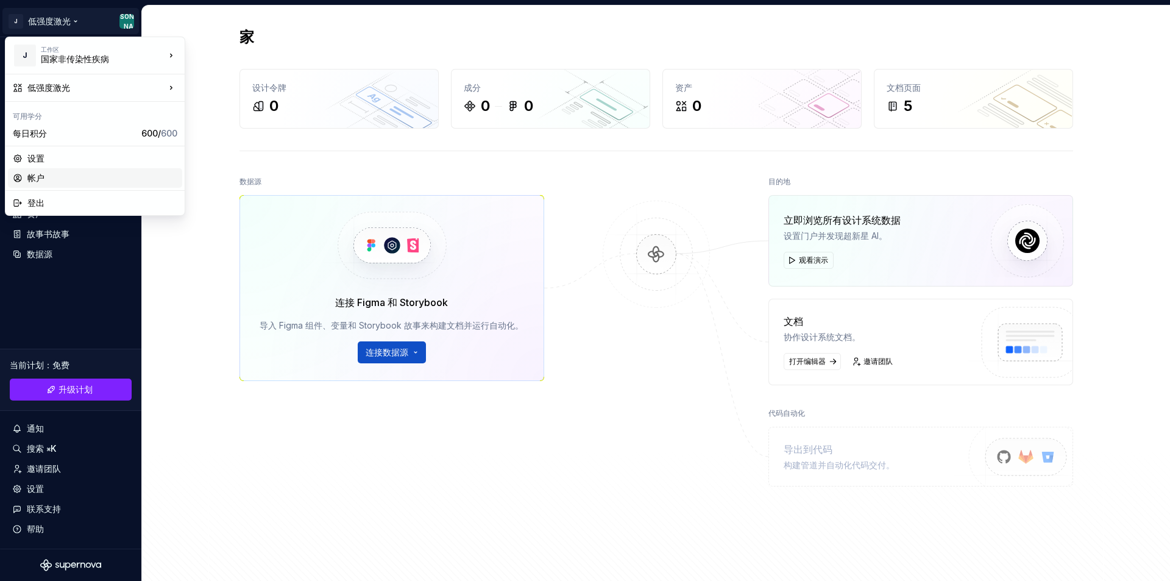
click at [38, 179] on font "帐户" at bounding box center [35, 177] width 17 height 10
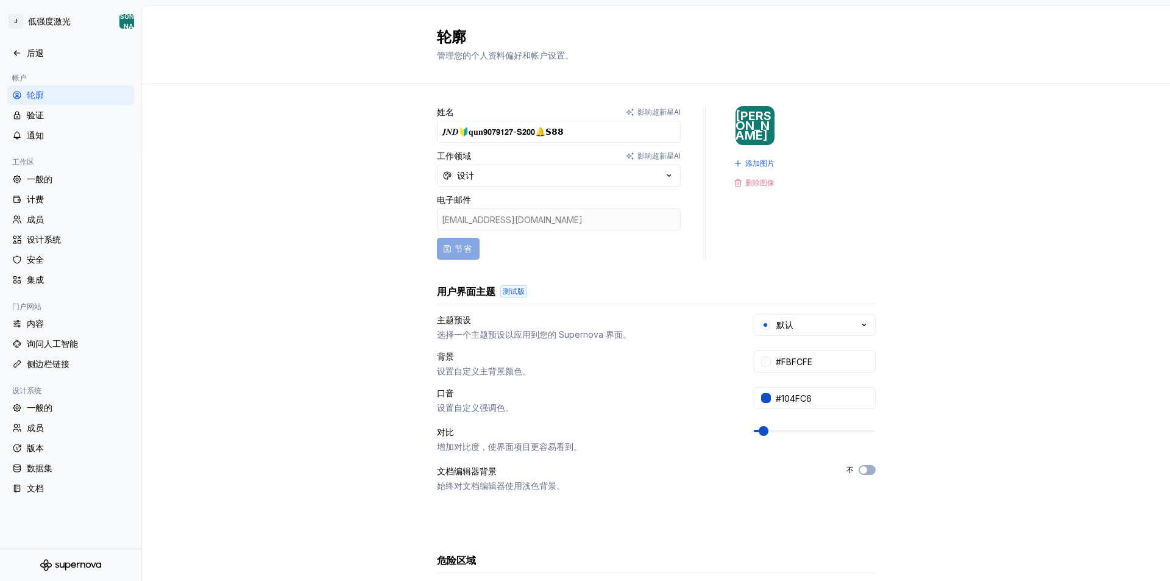
click at [502, 226] on div "[EMAIL_ADDRESS][DOMAIN_NAME]" at bounding box center [559, 219] width 244 height 22
click at [497, 219] on div "[EMAIL_ADDRESS][DOMAIN_NAME]" at bounding box center [559, 219] width 244 height 22
click at [562, 136] on input "𝑱𝑵𝑫🔰𝐪𝐮𝐧𝟵𝟬𝟳𝟵𝟭𝟮𝟳-𝗦𝟮𝟬𝟬🔔𝗦𝟴𝟴" at bounding box center [559, 132] width 244 height 22
click at [506, 213] on div "[EMAIL_ADDRESS][DOMAIN_NAME]" at bounding box center [559, 219] width 244 height 22
click at [484, 179] on button "设计" at bounding box center [559, 176] width 244 height 22
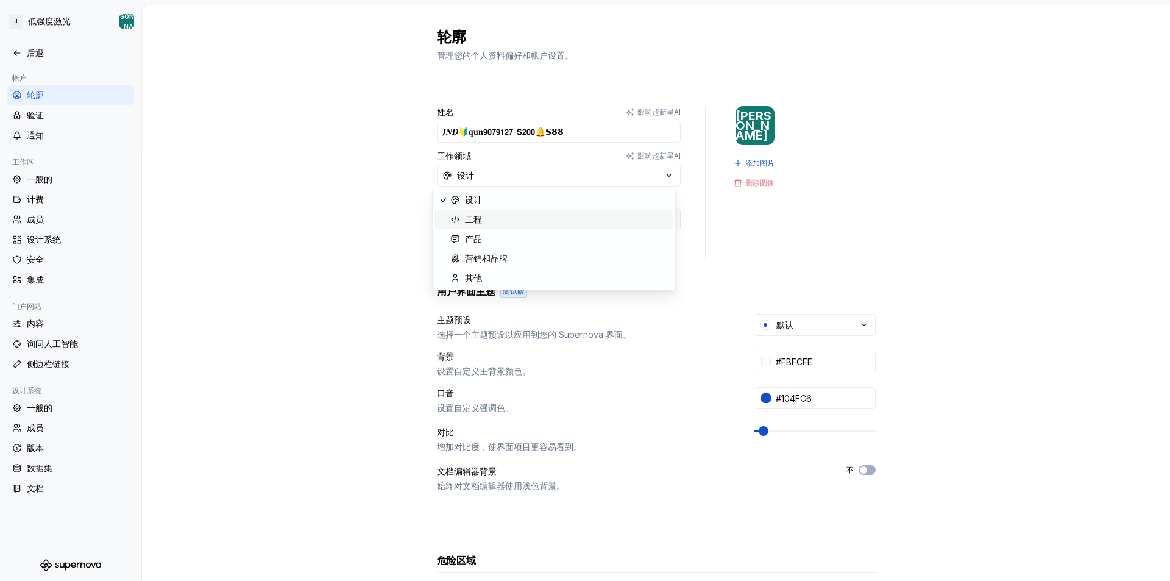
click at [481, 213] on div "工程" at bounding box center [473, 219] width 17 height 12
click at [485, 222] on div "[EMAIL_ADDRESS][DOMAIN_NAME]" at bounding box center [559, 219] width 244 height 22
click at [506, 225] on div "[EMAIL_ADDRESS][DOMAIN_NAME]" at bounding box center [559, 219] width 244 height 22
click at [35, 224] on font "成员" at bounding box center [35, 219] width 17 height 10
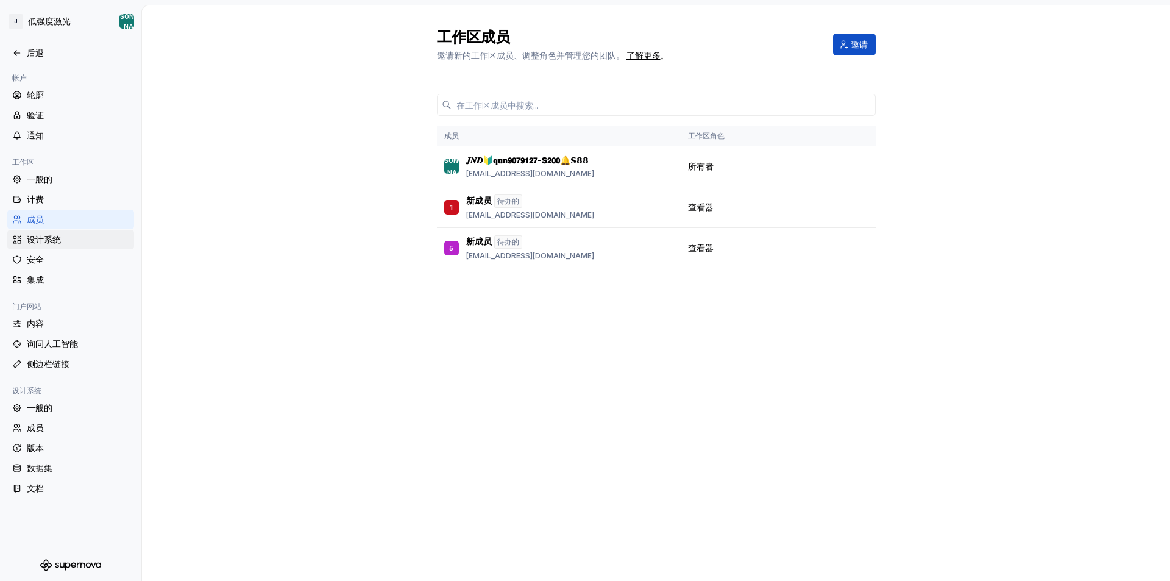
click at [57, 241] on font "设计系统" at bounding box center [44, 239] width 34 height 10
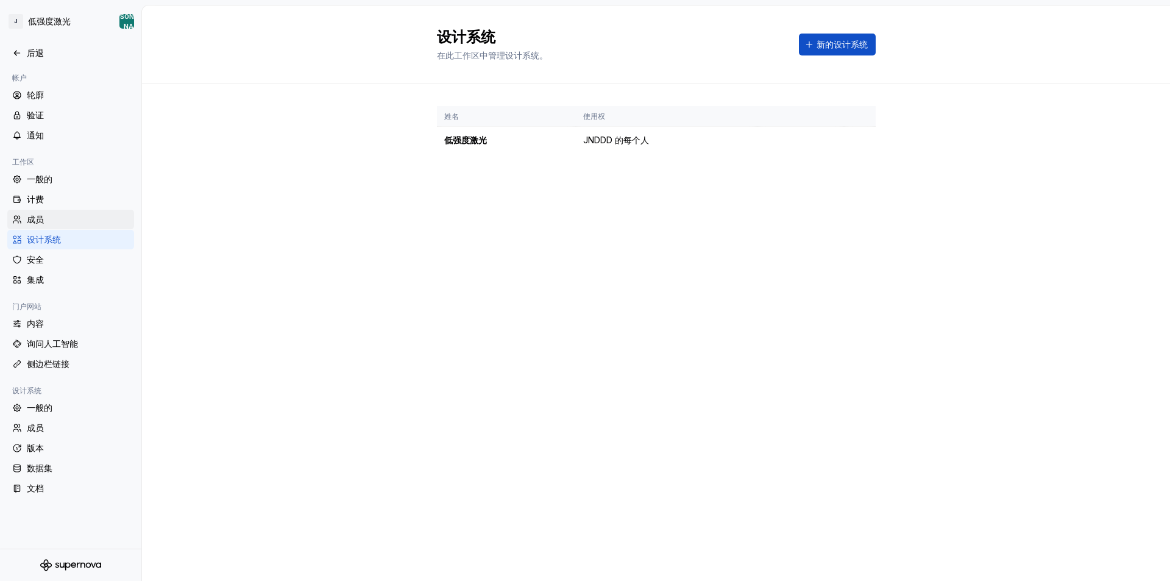
click at [41, 215] on font "成员" at bounding box center [35, 219] width 17 height 10
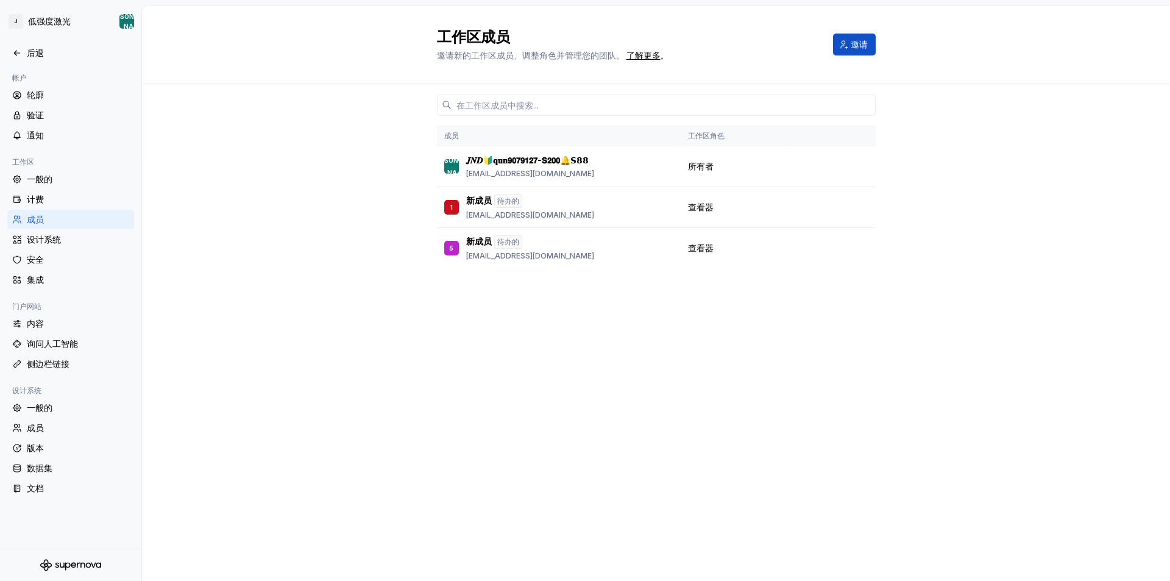
click at [46, 221] on div "成员" at bounding box center [78, 219] width 102 height 12
click at [44, 182] on font "一般的" at bounding box center [40, 179] width 26 height 10
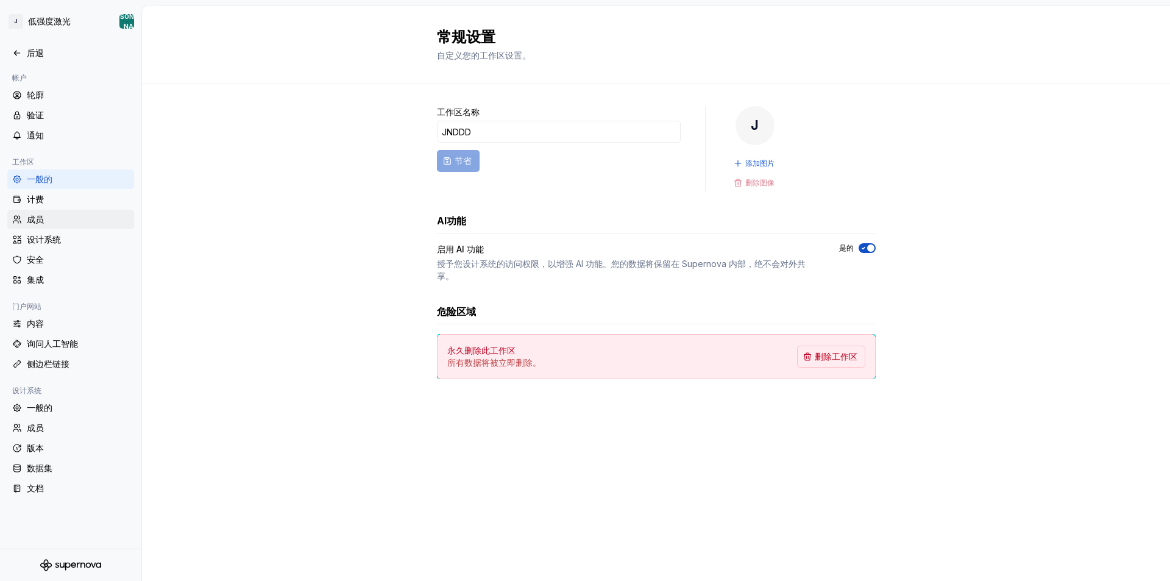
click at [38, 220] on font "成员" at bounding box center [35, 219] width 17 height 10
